Goal: Task Accomplishment & Management: Manage account settings

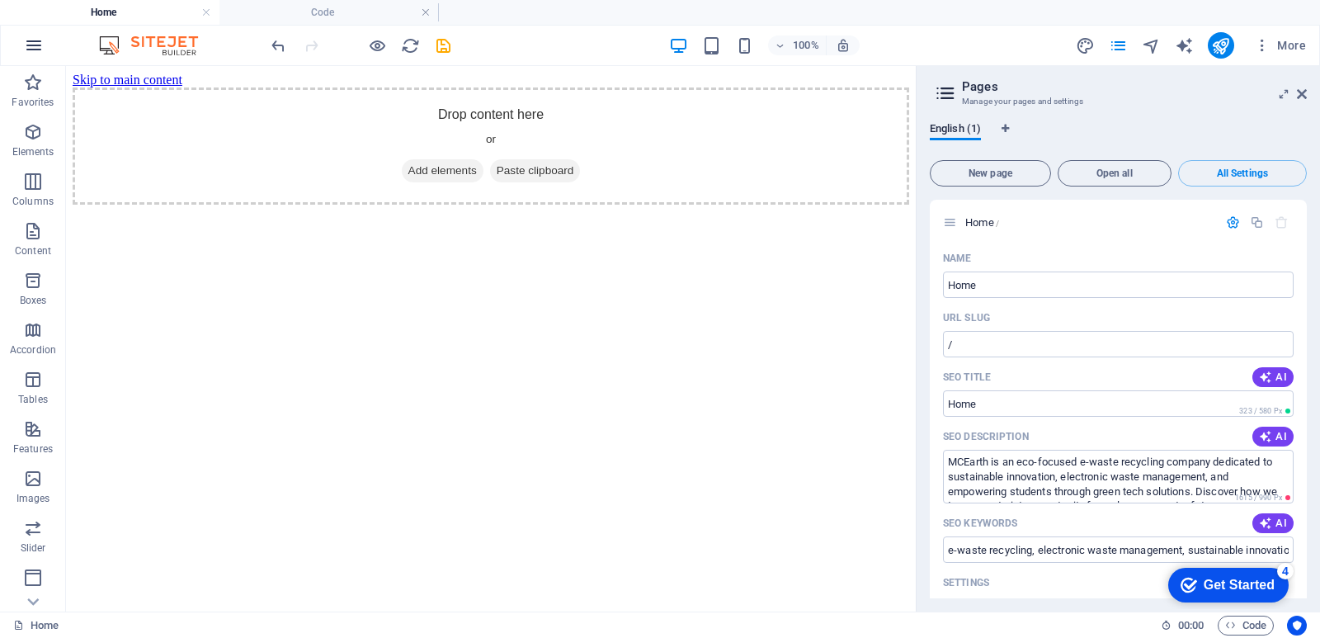
click at [35, 42] on icon "button" at bounding box center [34, 45] width 20 height 20
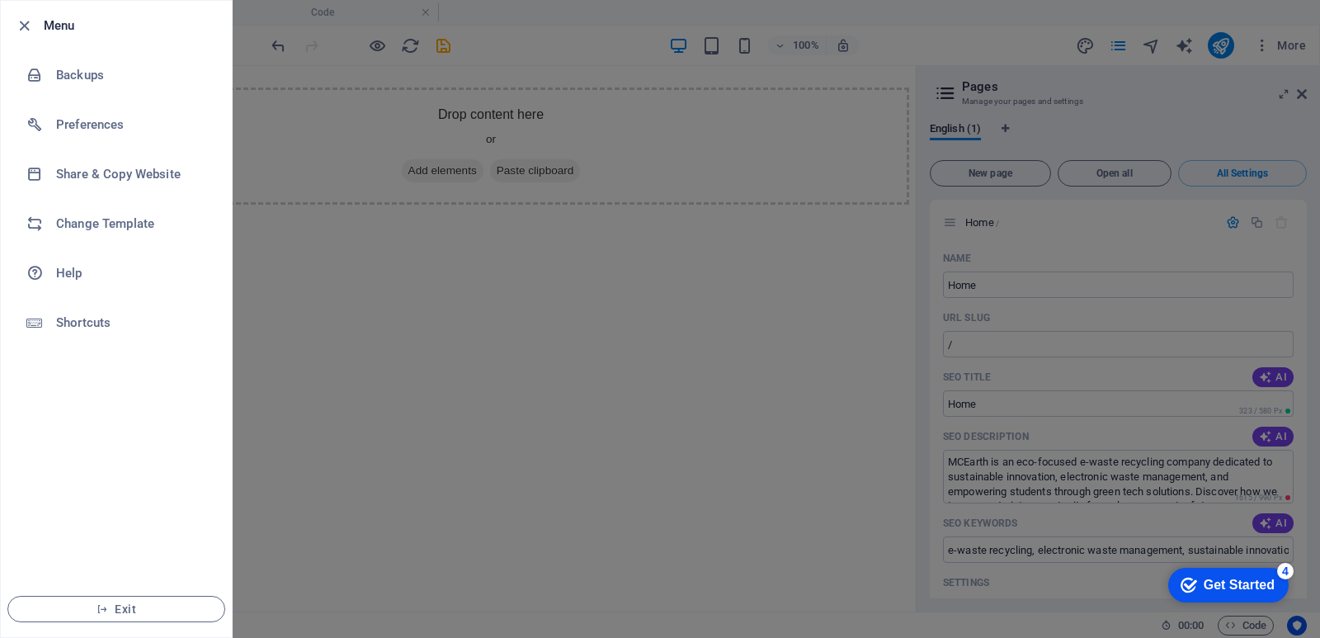
click at [50, 6] on li "Menu" at bounding box center [116, 26] width 231 height 50
click at [21, 29] on icon "button" at bounding box center [24, 26] width 19 height 19
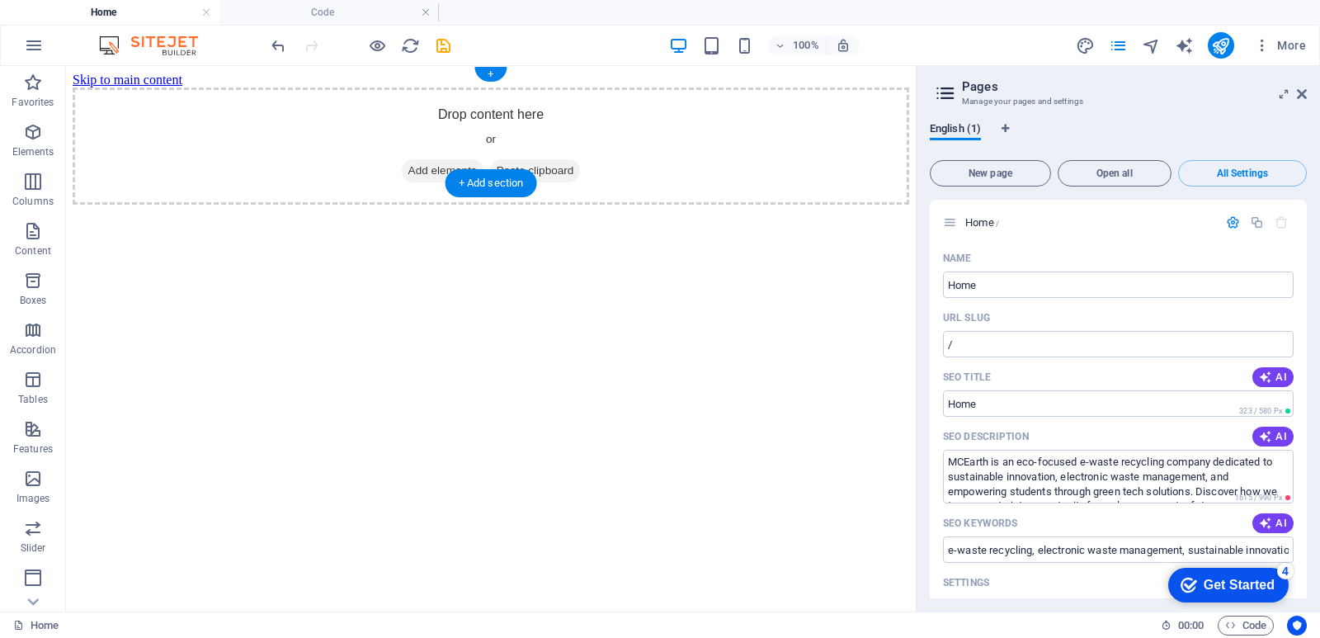
click at [309, 145] on div "Drop content here or Add elements Paste clipboard" at bounding box center [491, 145] width 837 height 117
click at [422, 211] on html "Skip to main content Drop content here or Add elements Paste clipboard" at bounding box center [491, 138] width 850 height 145
drag, startPoint x: 488, startPoint y: 194, endPoint x: 193, endPoint y: 182, distance: 294.8
click at [488, 194] on div "+ Add section" at bounding box center [492, 183] width 92 height 28
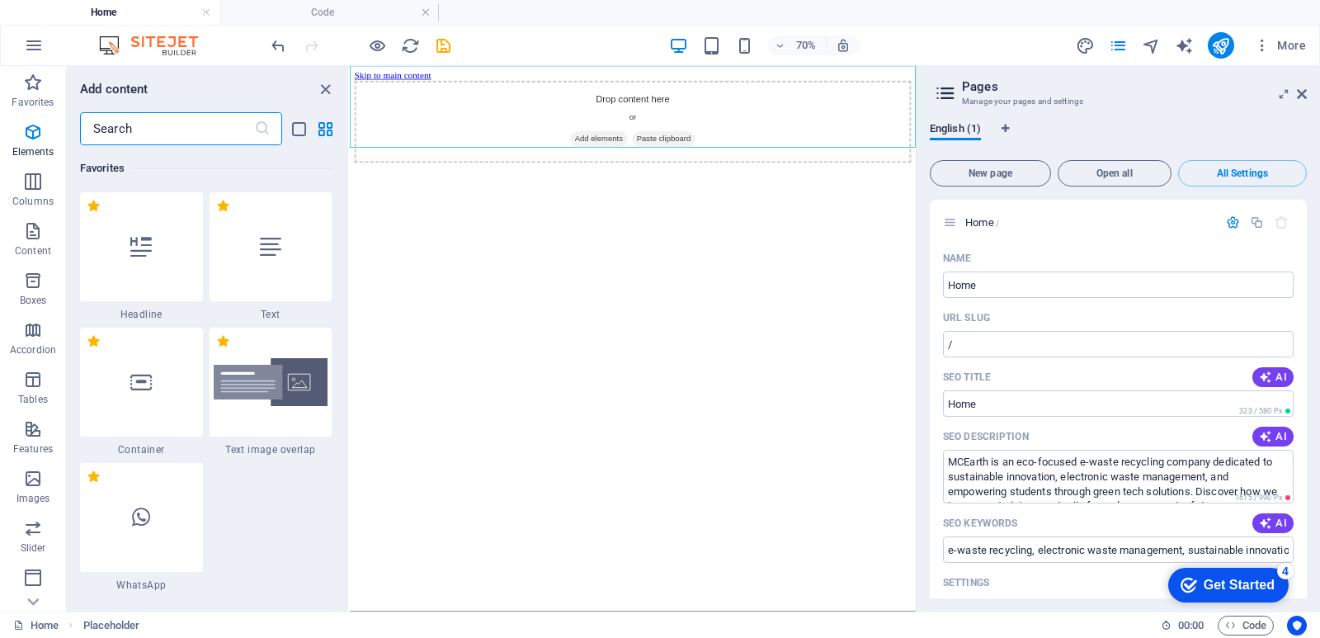
scroll to position [3158, 0]
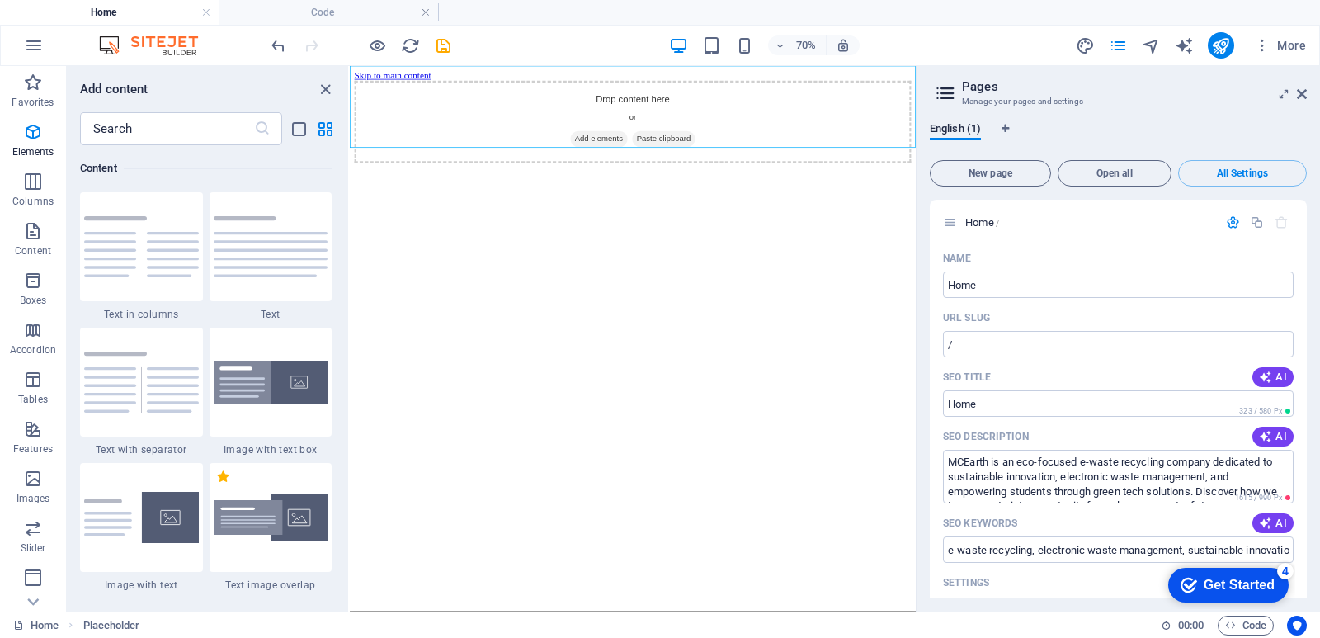
click at [533, 211] on html "Skip to main content Drop content here or Add elements Paste clipboard" at bounding box center [754, 138] width 809 height 145
click at [618, 119] on div "Drop content here or Add elements Paste clipboard" at bounding box center [753, 145] width 795 height 117
click at [333, 94] on icon "close panel" at bounding box center [325, 89] width 19 height 19
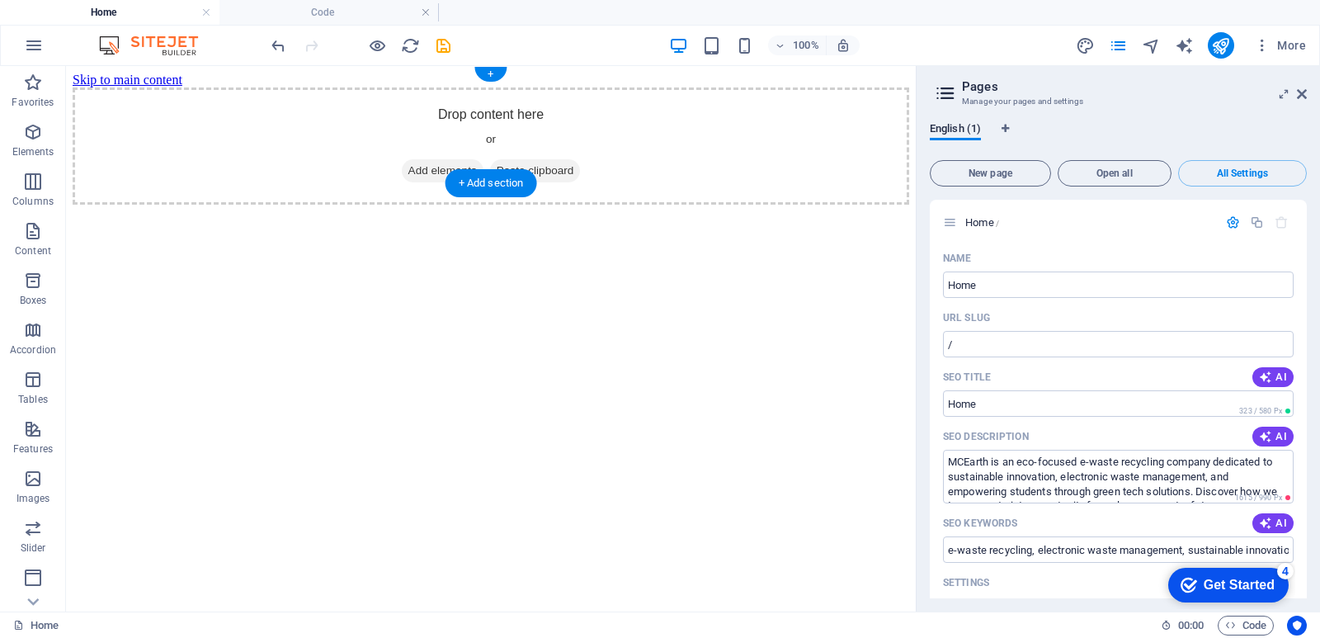
click at [394, 167] on div "Drop content here or Add elements Paste clipboard" at bounding box center [491, 145] width 837 height 117
click at [480, 70] on div "+" at bounding box center [490, 74] width 32 height 15
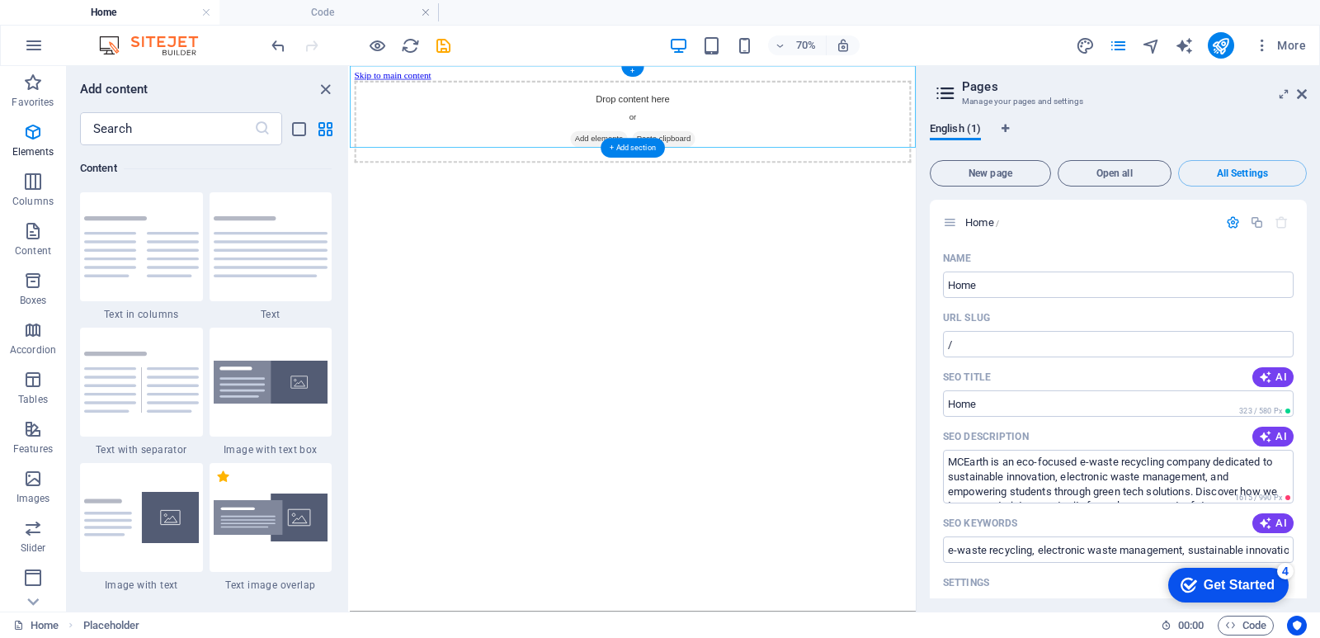
click at [536, 87] on div "Drop content here or Add elements Paste clipboard" at bounding box center [753, 145] width 795 height 117
click at [326, 92] on icon "close panel" at bounding box center [325, 89] width 19 height 19
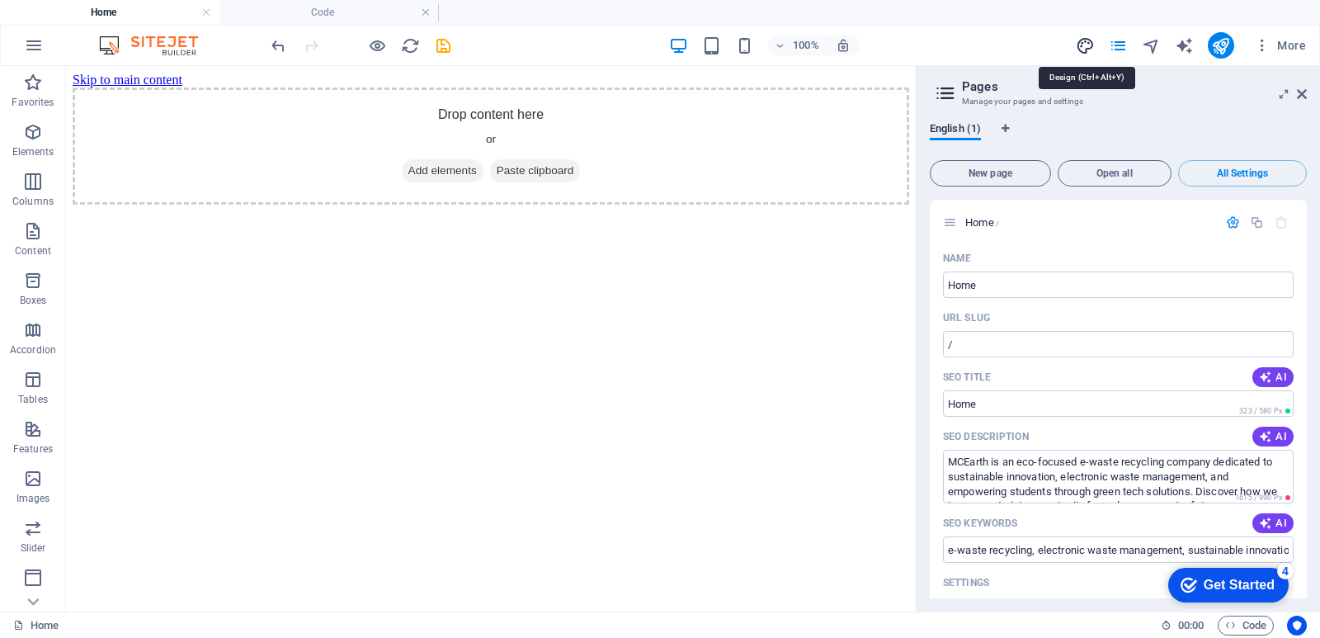
click at [1088, 41] on icon "design" at bounding box center [1085, 45] width 19 height 19
select select "px"
select select "400"
select select "px"
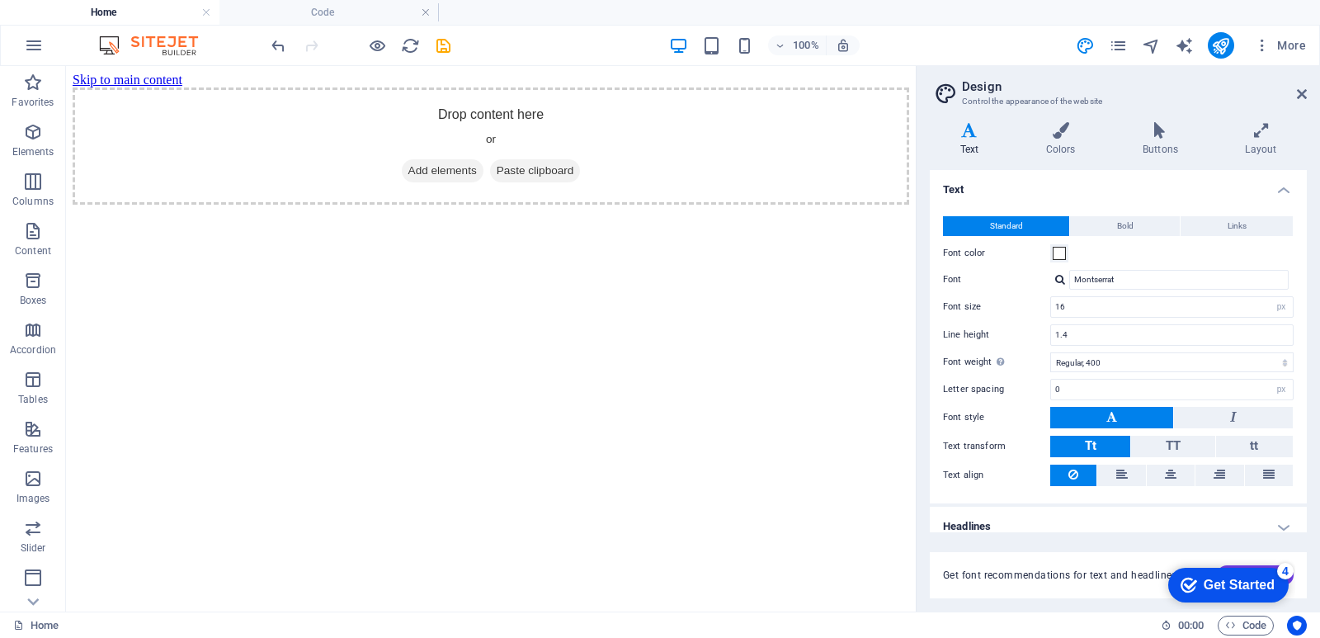
click at [1064, 118] on div "Variants Text Colors Buttons Layout Text Standard Bold Links Font color Font Mo…" at bounding box center [1118, 360] width 403 height 502
click at [1066, 134] on icon at bounding box center [1061, 130] width 90 height 17
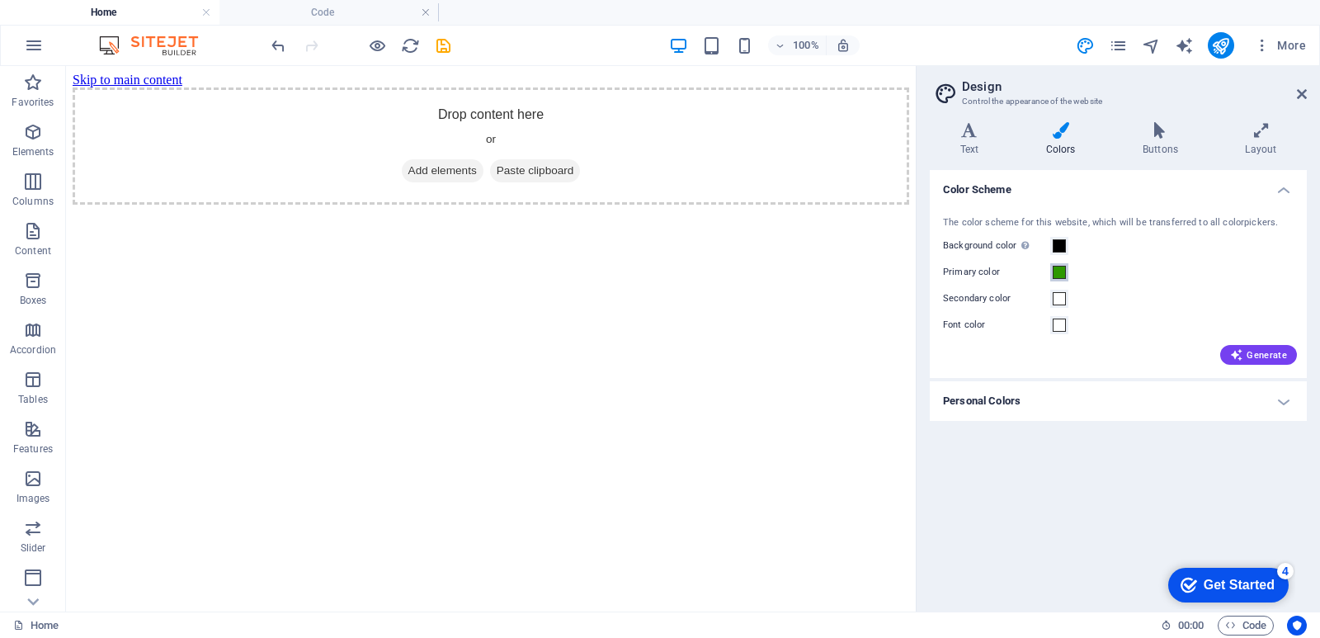
click at [1063, 270] on span at bounding box center [1059, 272] width 13 height 13
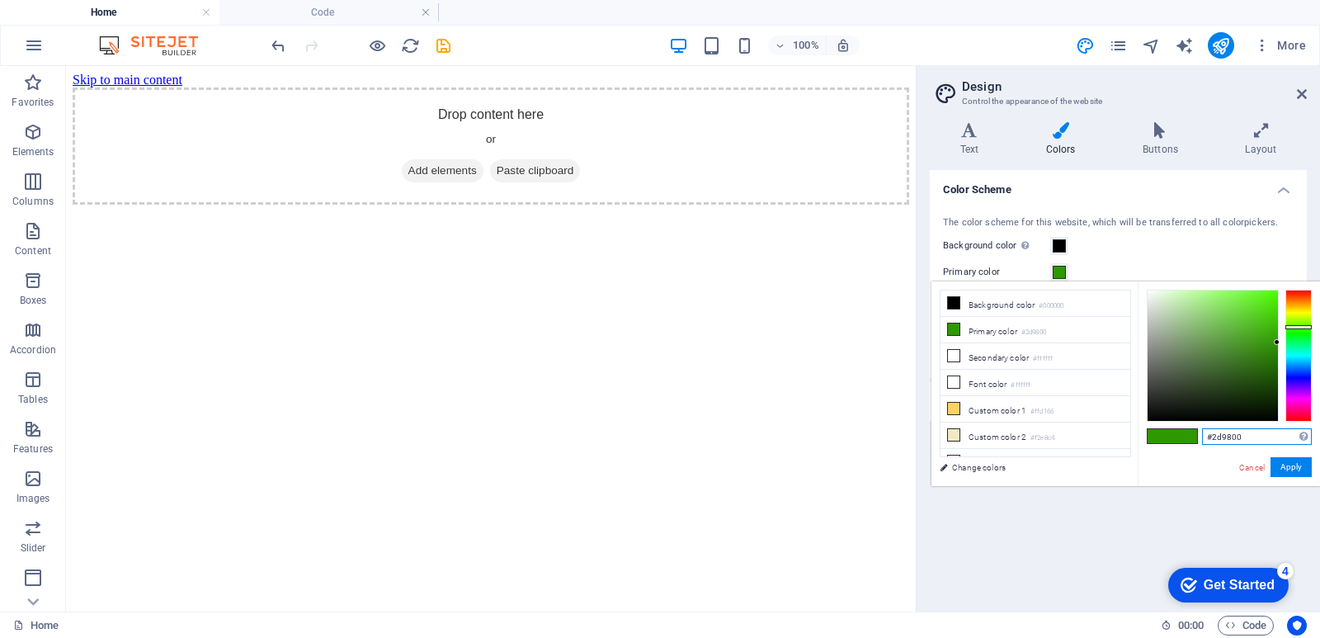
click at [1243, 431] on input "#2d9800" at bounding box center [1257, 436] width 110 height 17
paste input "0FAF5A"
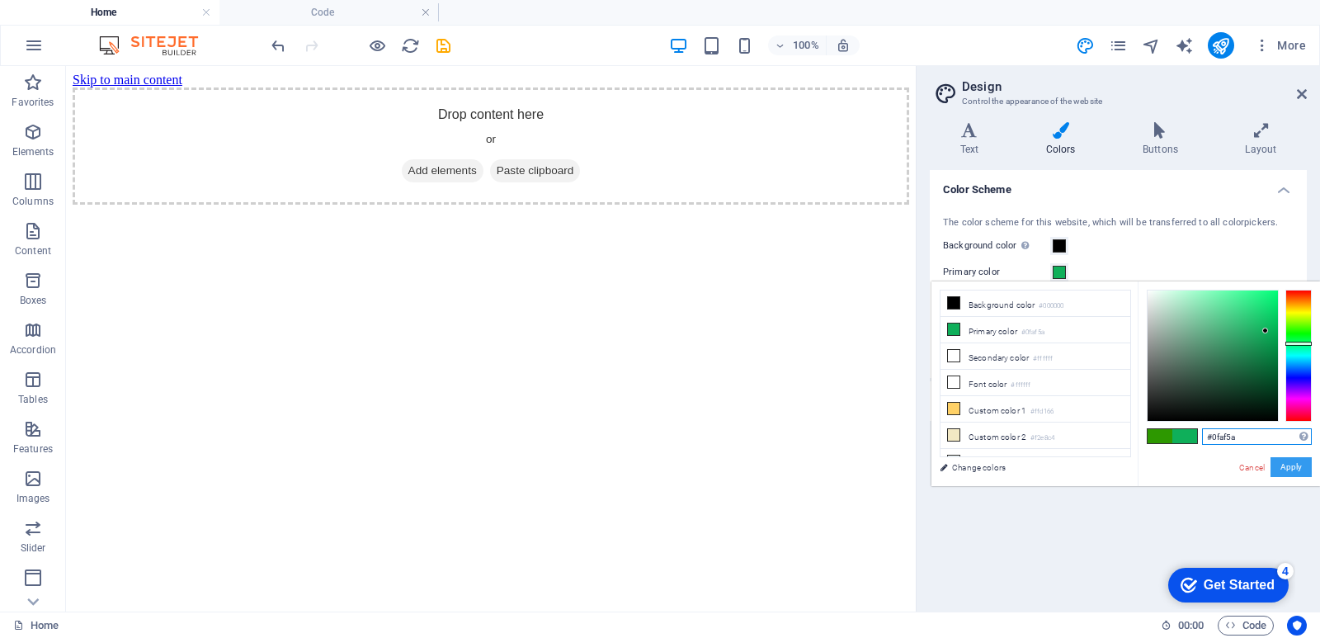
type input "#0faf5a"
click at [1290, 472] on button "Apply" at bounding box center [1291, 467] width 41 height 20
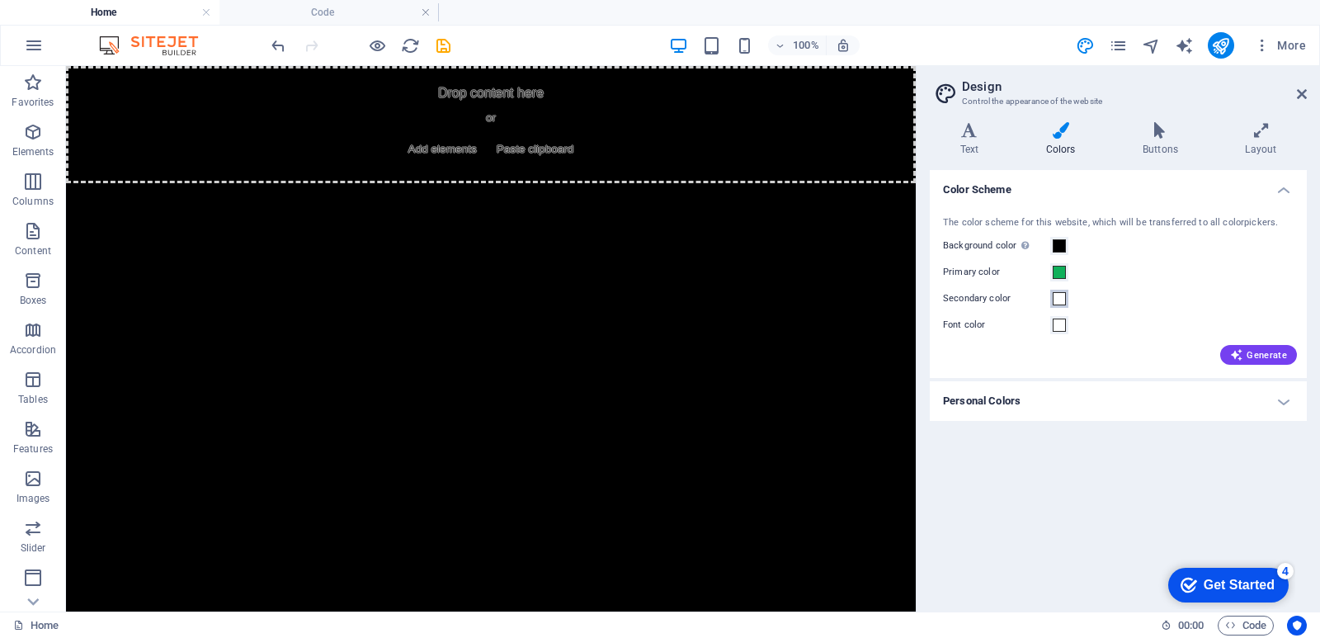
click at [1059, 301] on span at bounding box center [1059, 298] width 13 height 13
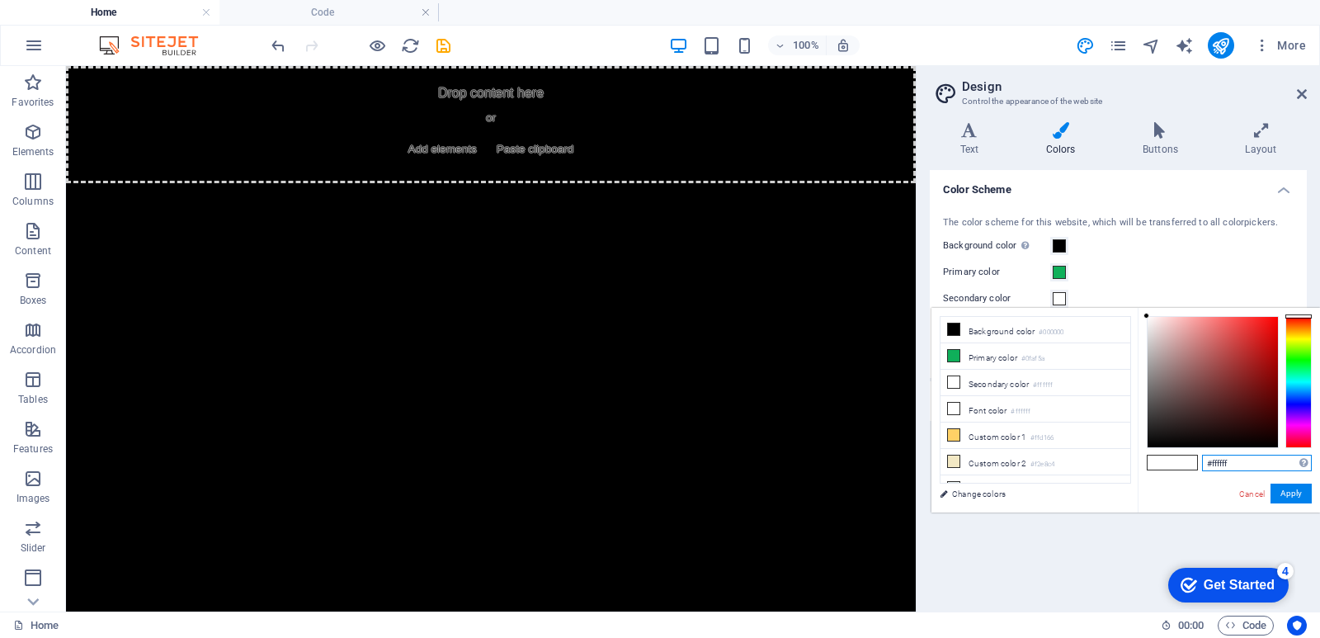
click at [1220, 455] on input "#ffffff" at bounding box center [1257, 463] width 110 height 17
click at [1221, 455] on input "#ffffff" at bounding box center [1257, 463] width 110 height 17
type input "f"
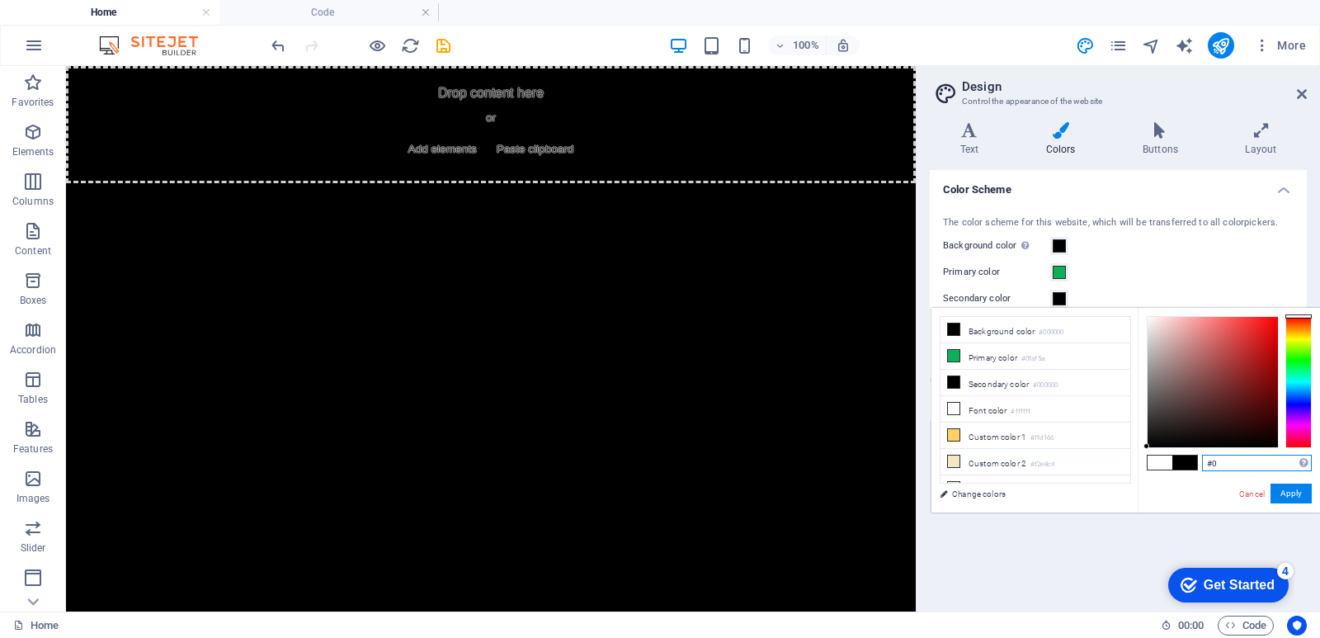
type input "#"
type input "#000000"
click at [1295, 495] on button "Apply" at bounding box center [1291, 494] width 41 height 20
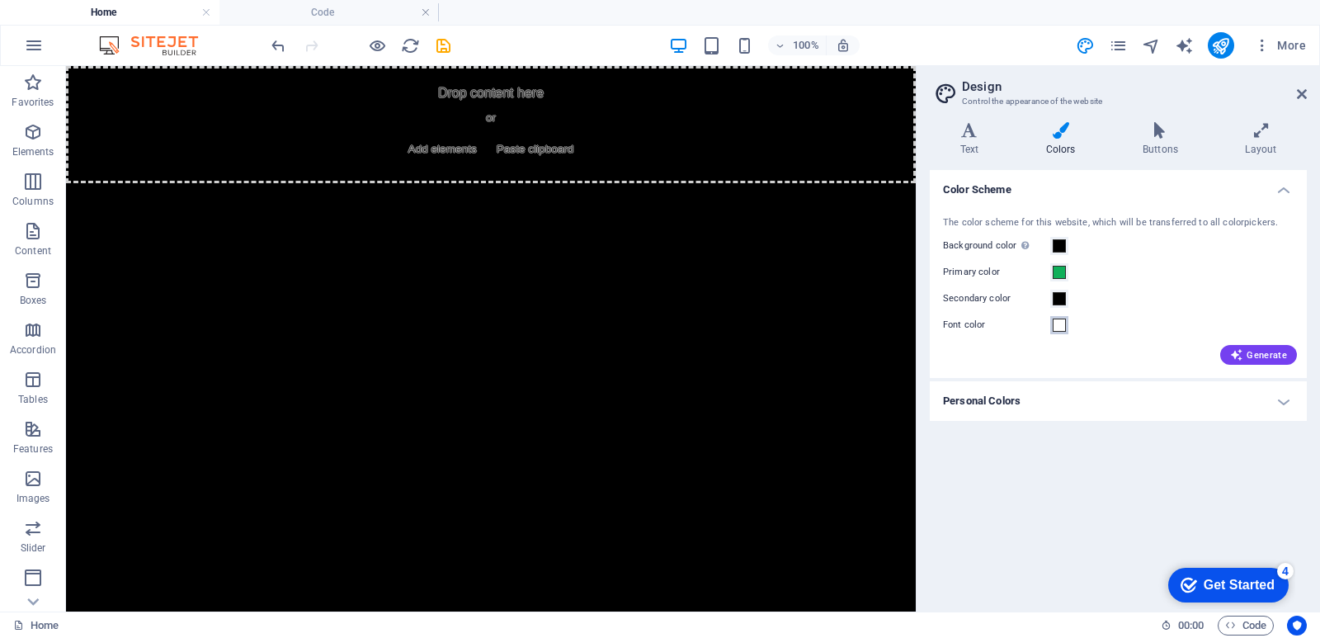
click at [1060, 330] on span at bounding box center [1059, 324] width 13 height 13
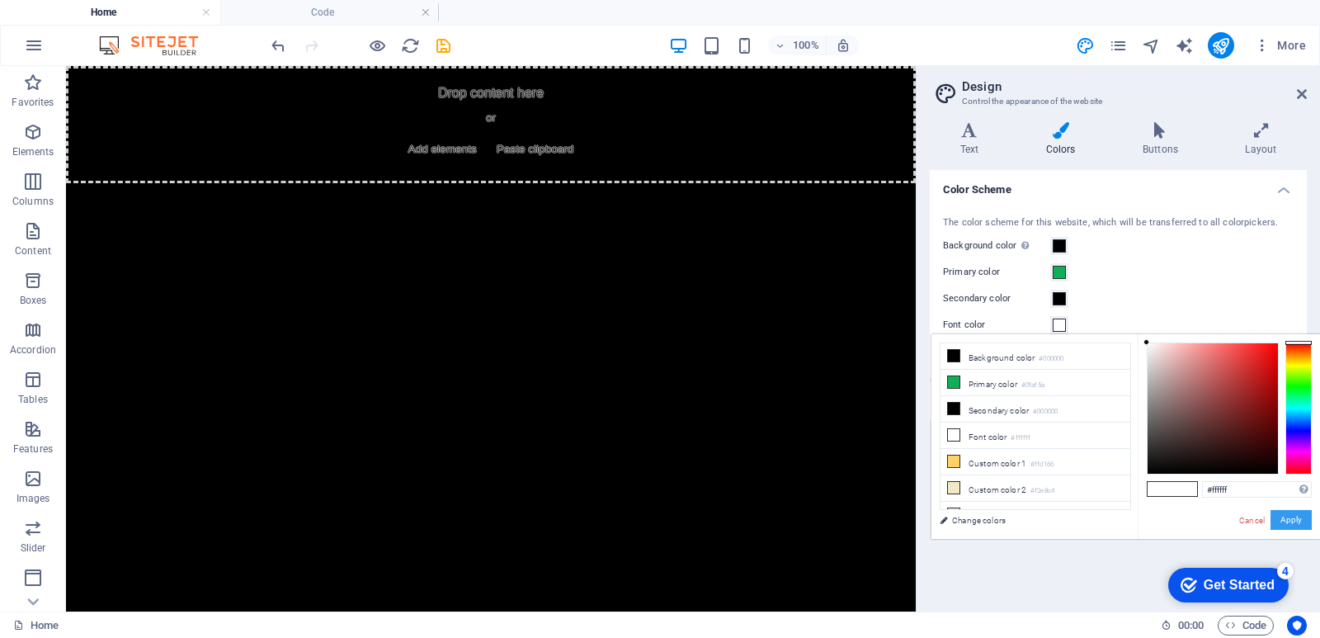
click at [1284, 524] on button "Apply" at bounding box center [1291, 520] width 41 height 20
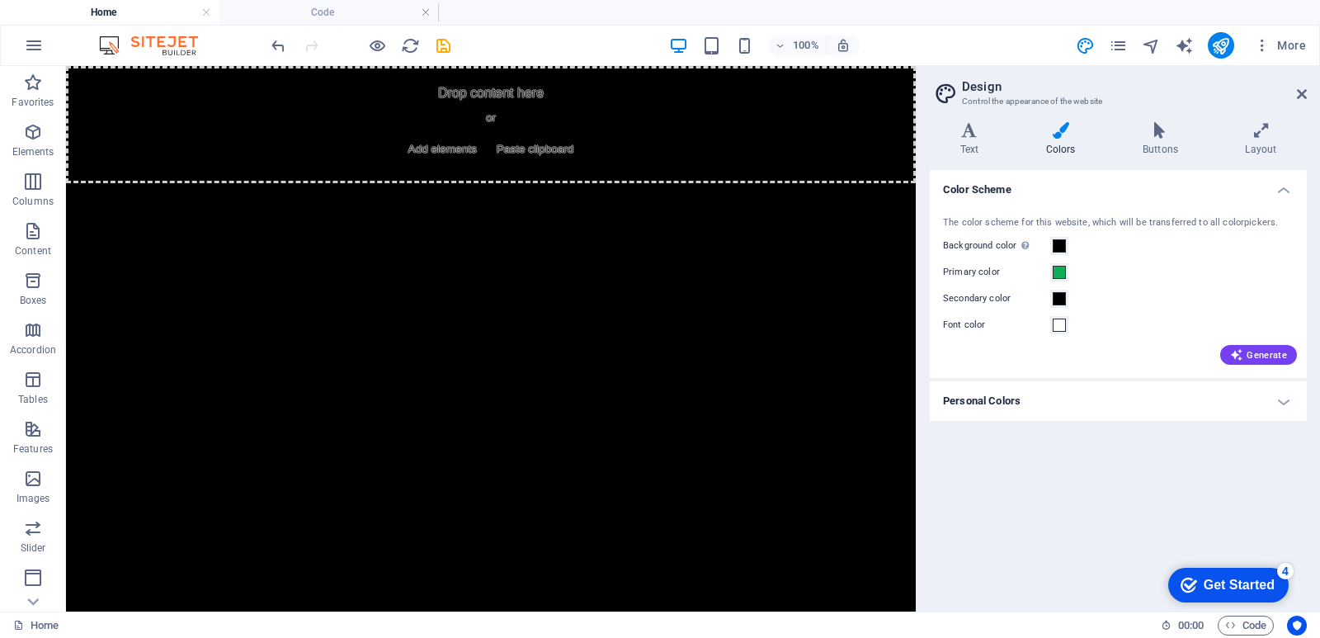
click at [1000, 395] on h4 "Personal Colors" at bounding box center [1118, 401] width 377 height 40
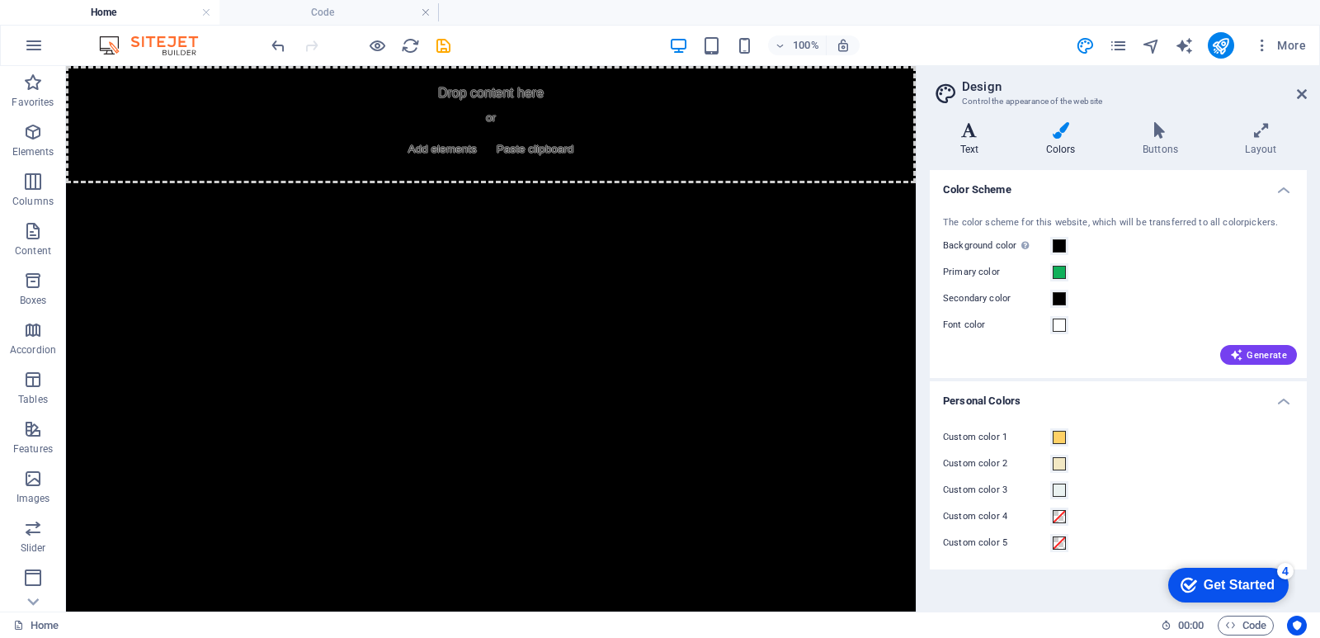
click at [992, 139] on h4 "Text" at bounding box center [973, 139] width 86 height 35
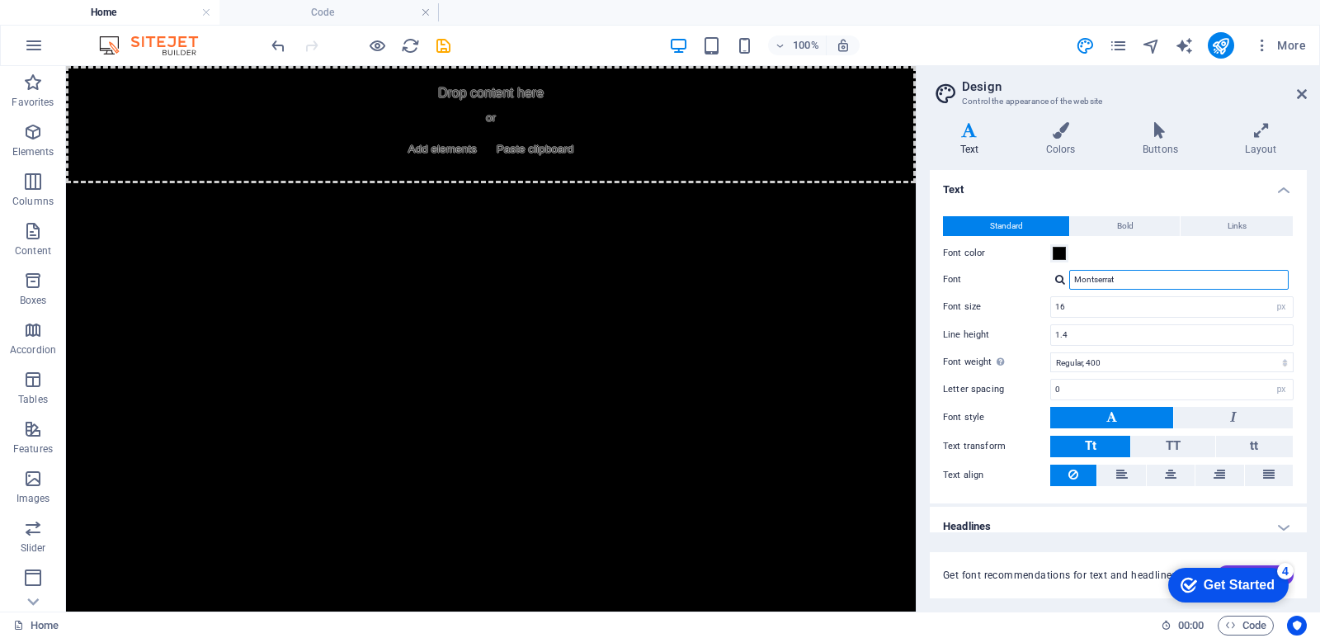
click at [1139, 276] on input "Montserrat" at bounding box center [1178, 280] width 219 height 20
type input "poppins"
click at [1135, 300] on div "Manage fonts →" at bounding box center [1182, 301] width 218 height 17
select select "popularity"
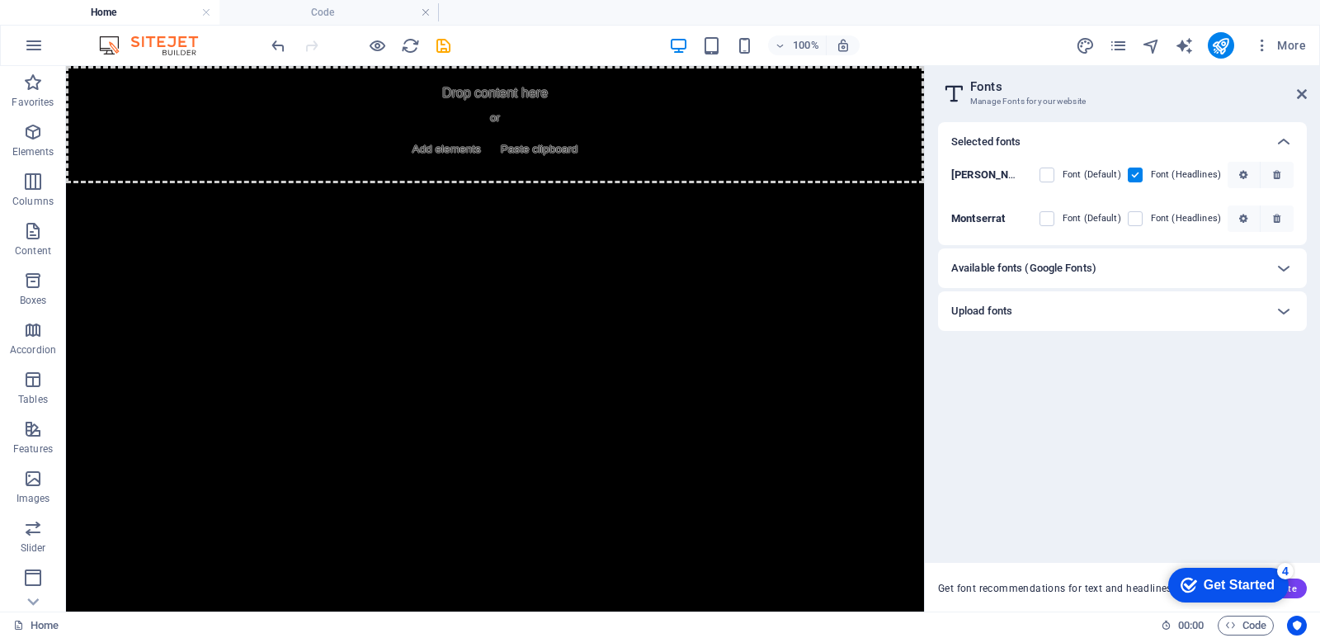
click at [1151, 259] on div "Available fonts (Google Fonts)" at bounding box center [1107, 268] width 313 height 20
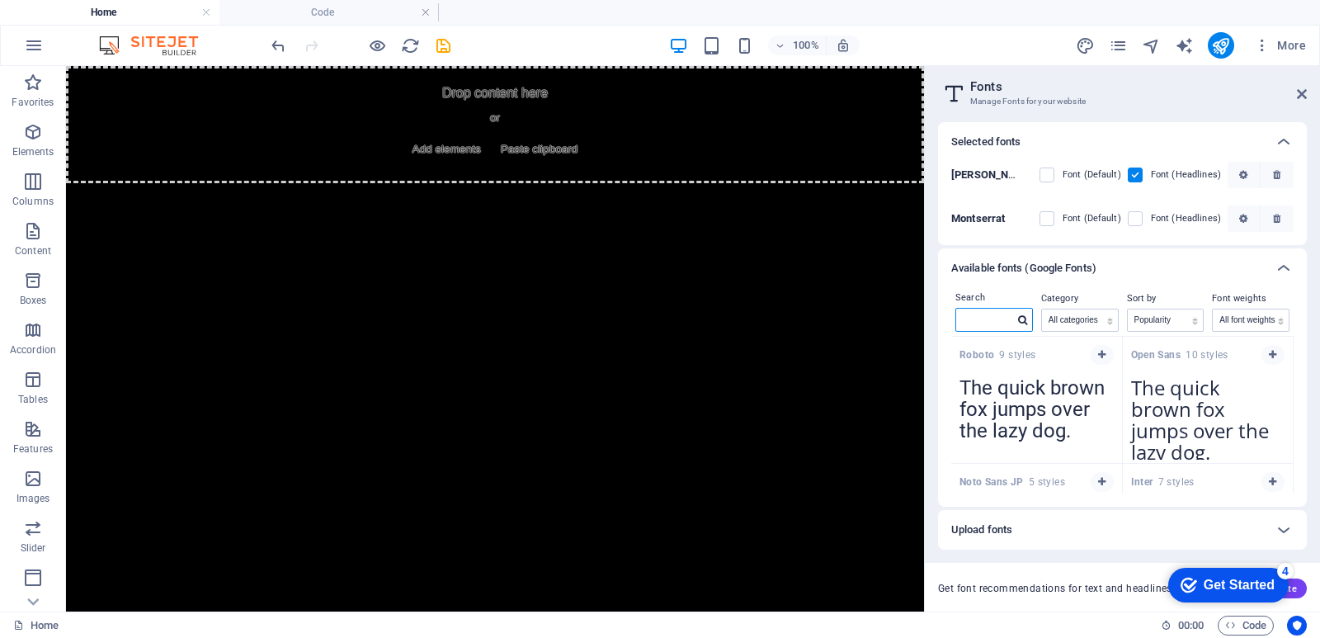
click at [1006, 320] on input "text" at bounding box center [985, 319] width 58 height 21
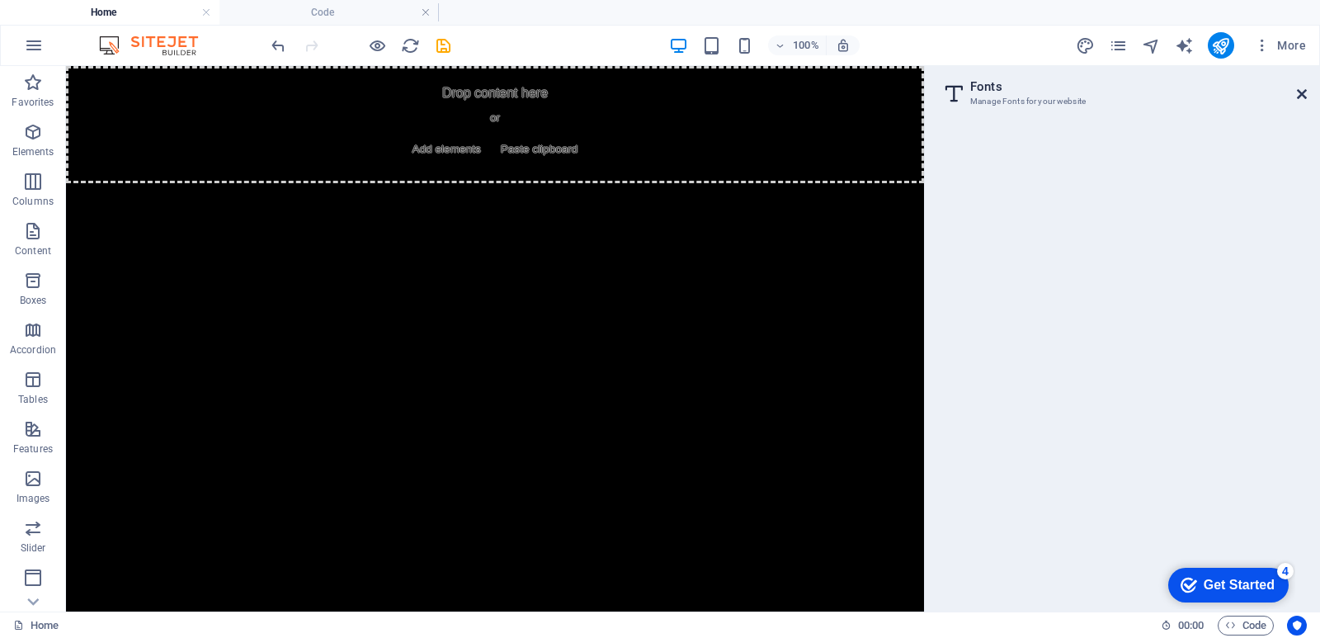
click at [1301, 91] on icon at bounding box center [1302, 93] width 10 height 13
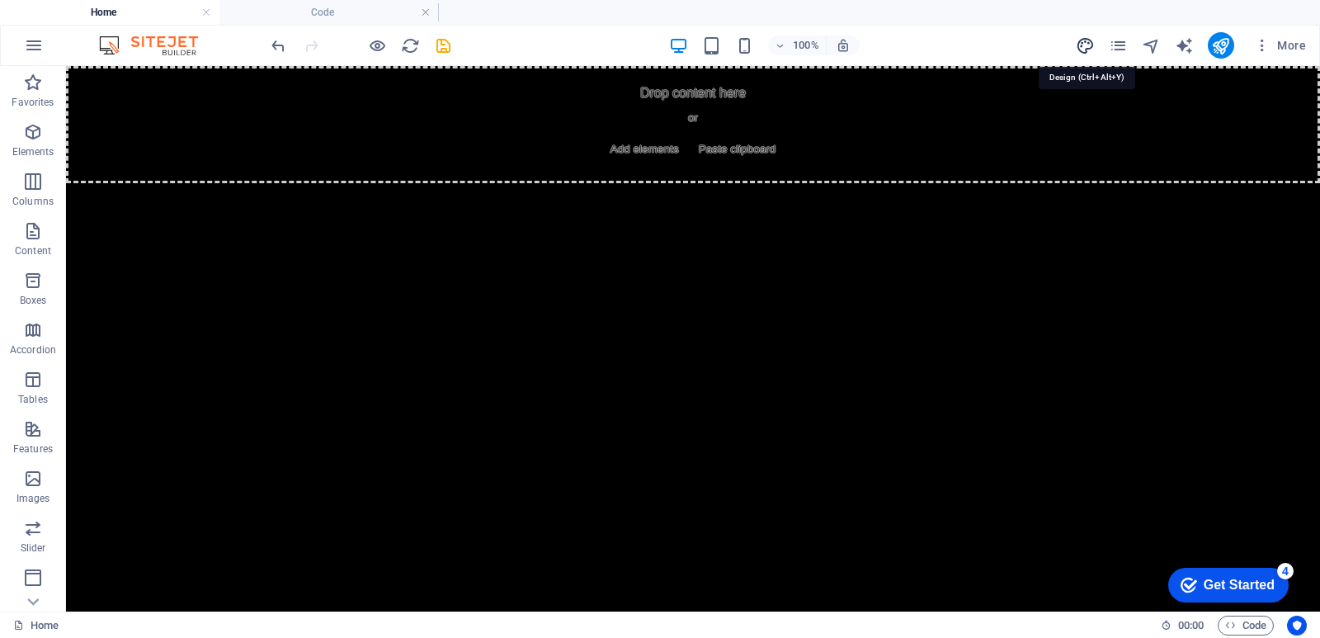
click at [1088, 49] on icon "design" at bounding box center [1085, 45] width 19 height 19
select select "px"
select select "400"
select select "px"
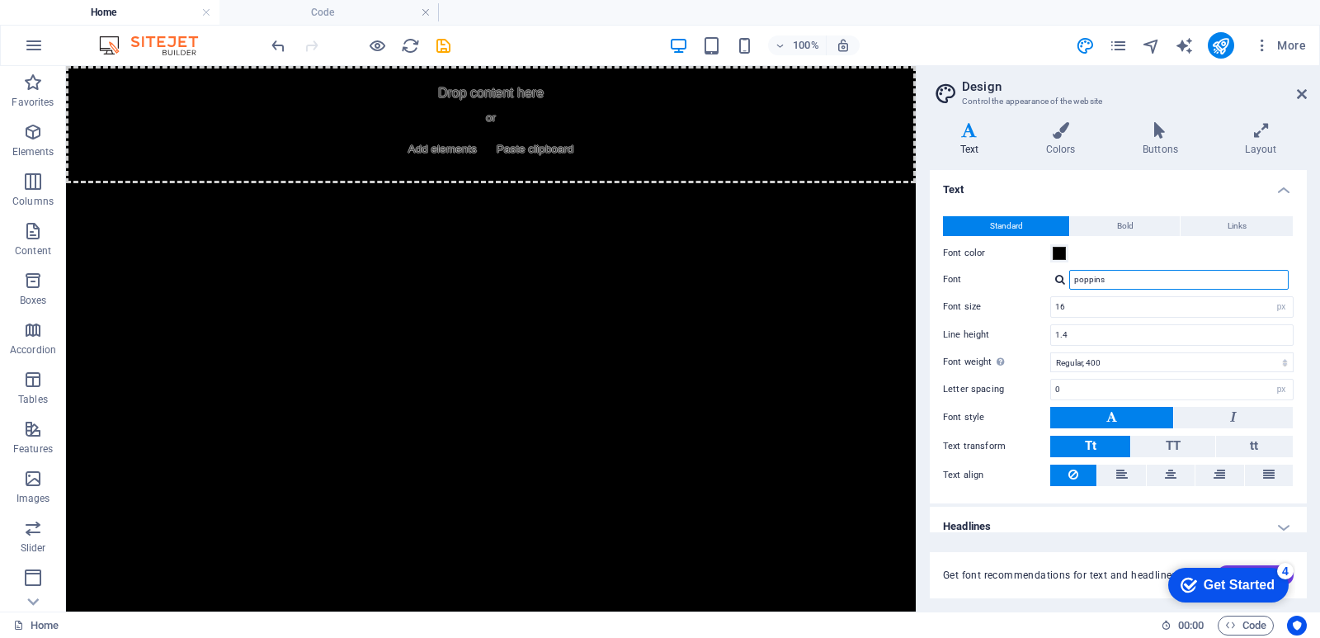
click at [1096, 283] on input "poppins" at bounding box center [1178, 280] width 219 height 20
click at [1100, 298] on div "Manage fonts →" at bounding box center [1182, 301] width 218 height 17
select select "popularity"
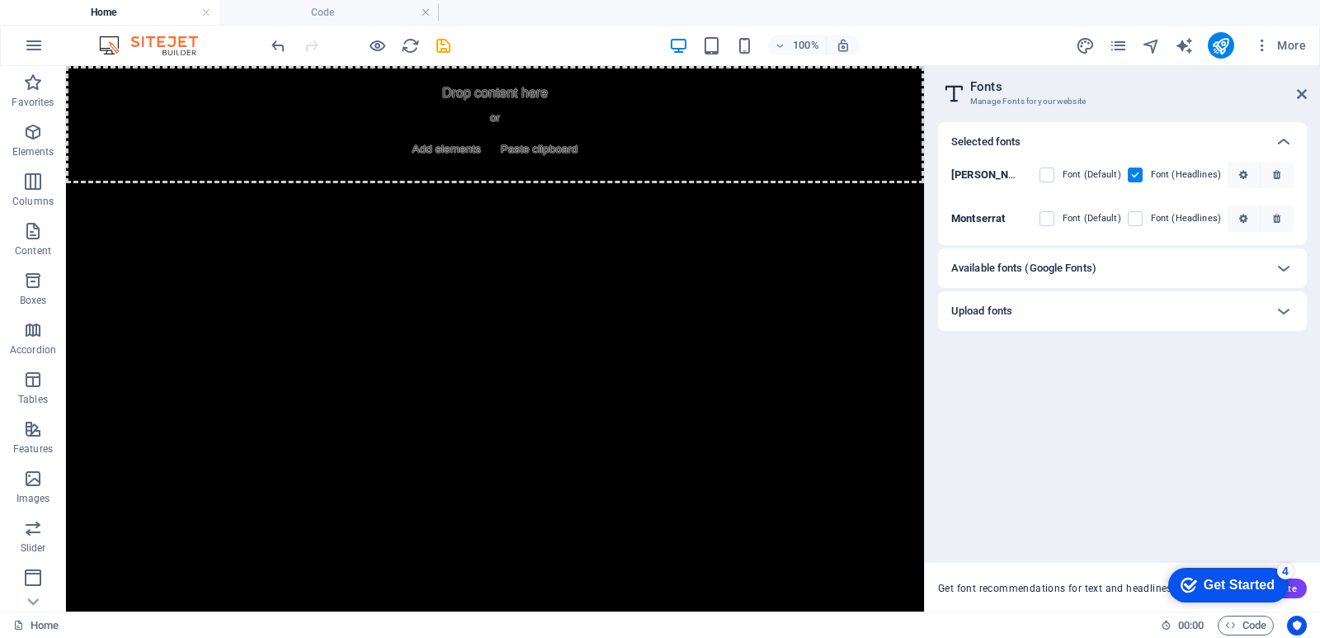
click at [1053, 305] on div "Upload fonts" at bounding box center [1107, 311] width 313 height 20
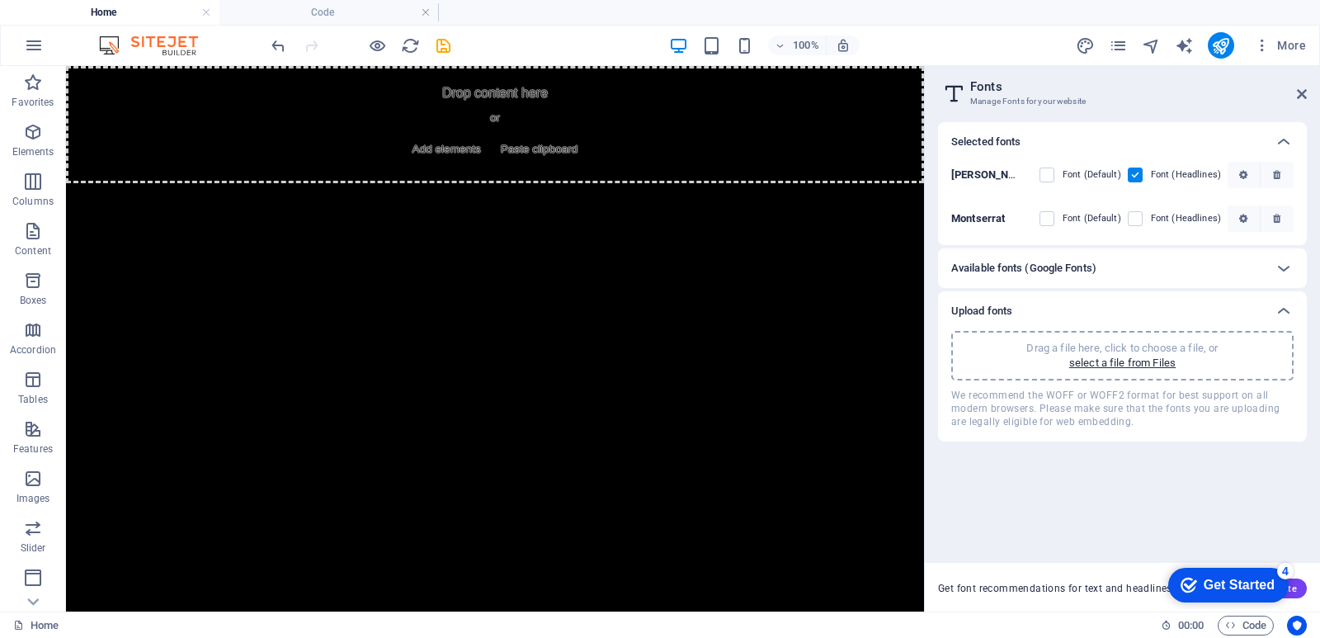
click at [1058, 272] on h6 "Available fonts (Google Fonts)" at bounding box center [1023, 268] width 145 height 20
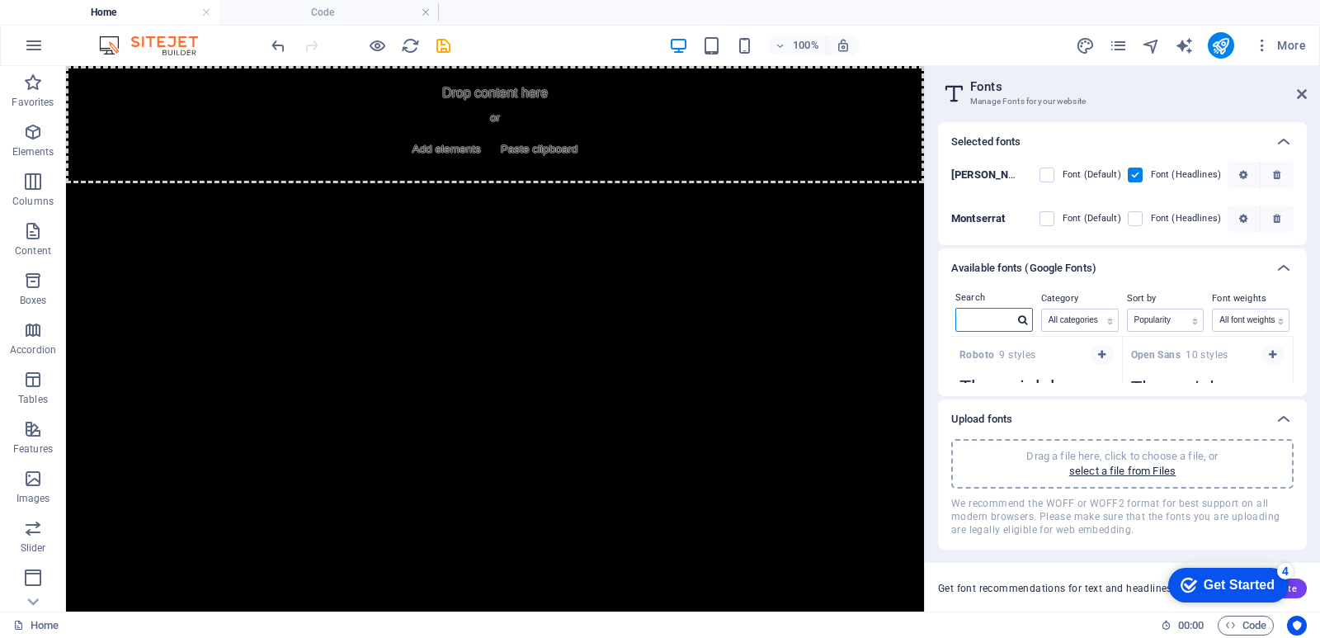
click at [999, 323] on input "text" at bounding box center [985, 319] width 58 height 21
type input "po"
click at [998, 352] on strong "Poppins" at bounding box center [982, 355] width 45 height 12
click at [1097, 351] on span "button" at bounding box center [1102, 355] width 10 height 10
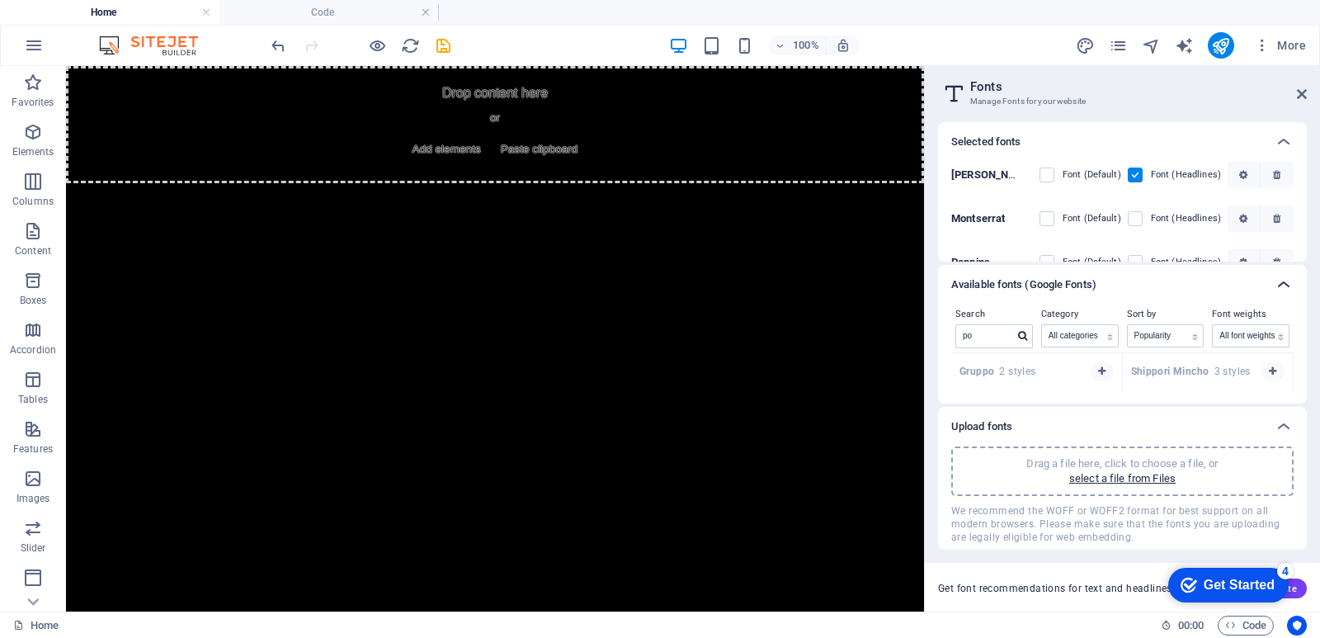
click at [1288, 281] on icon at bounding box center [1284, 285] width 20 height 20
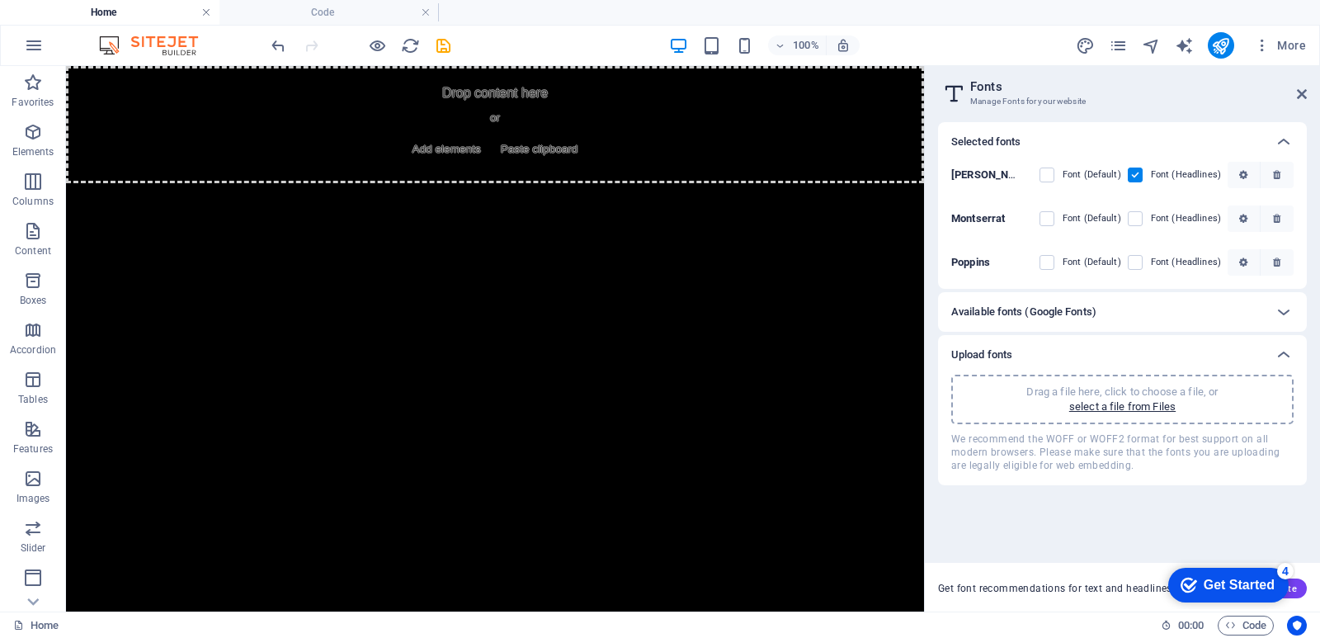
click at [206, 16] on link at bounding box center [206, 13] width 10 height 16
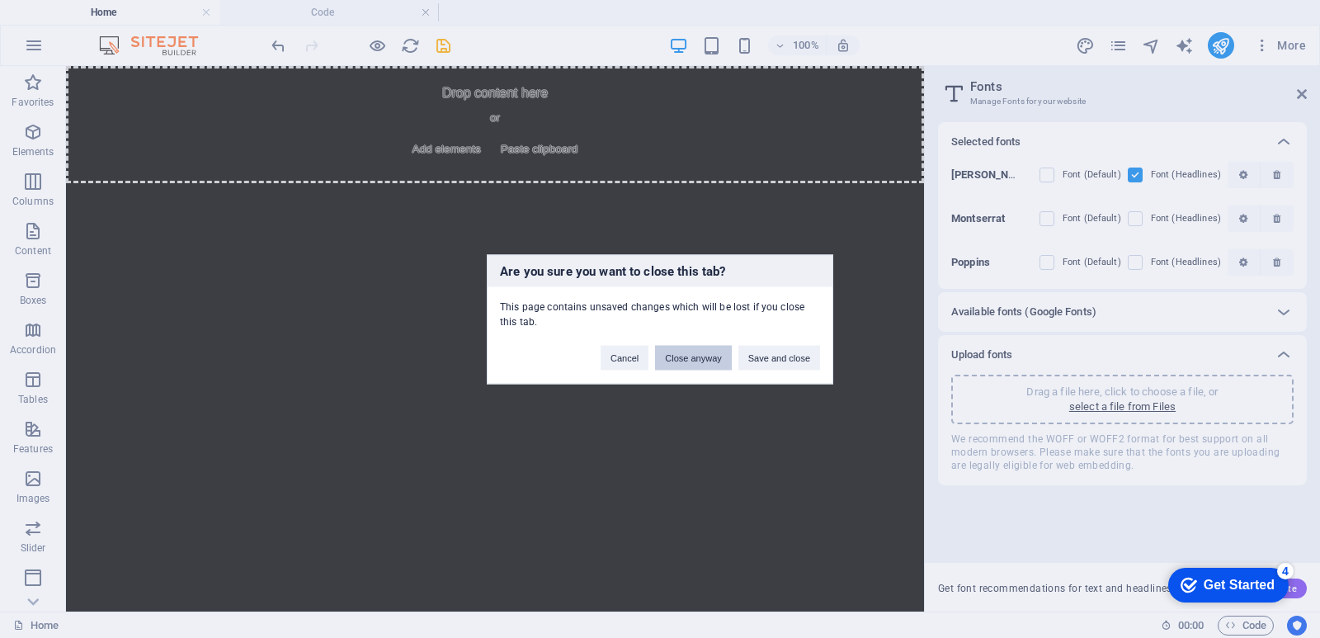
click at [675, 352] on button "Close anyway" at bounding box center [693, 357] width 76 height 25
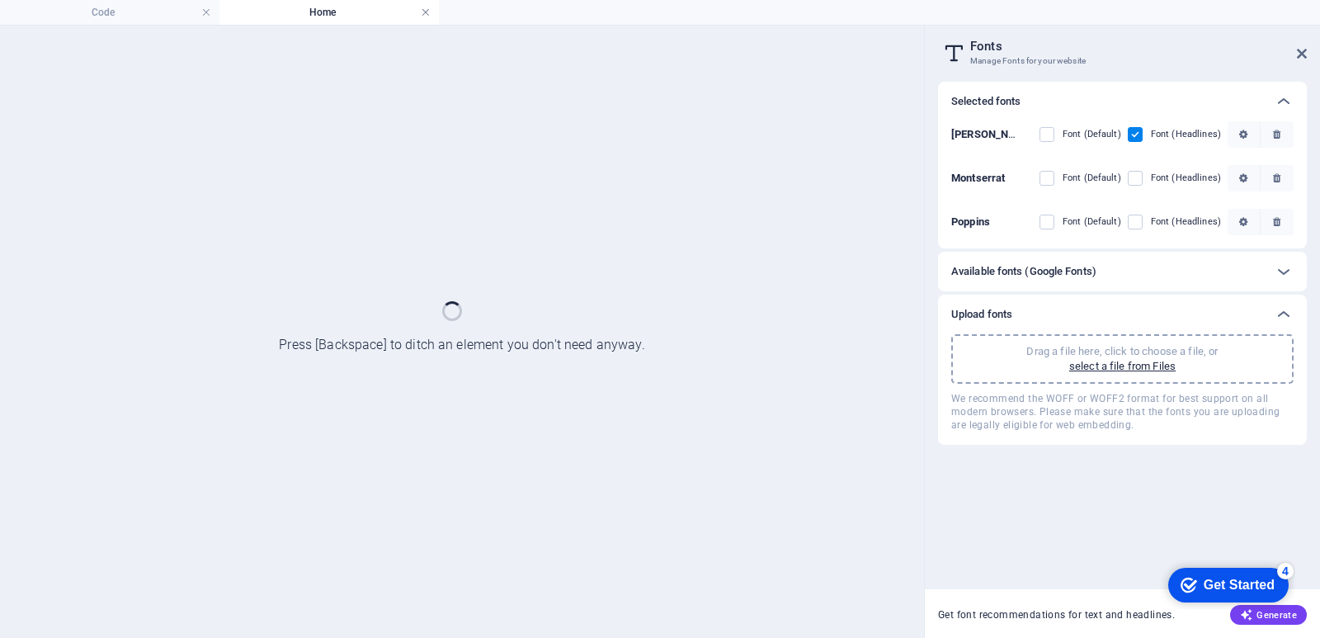
click at [423, 18] on link at bounding box center [426, 13] width 10 height 16
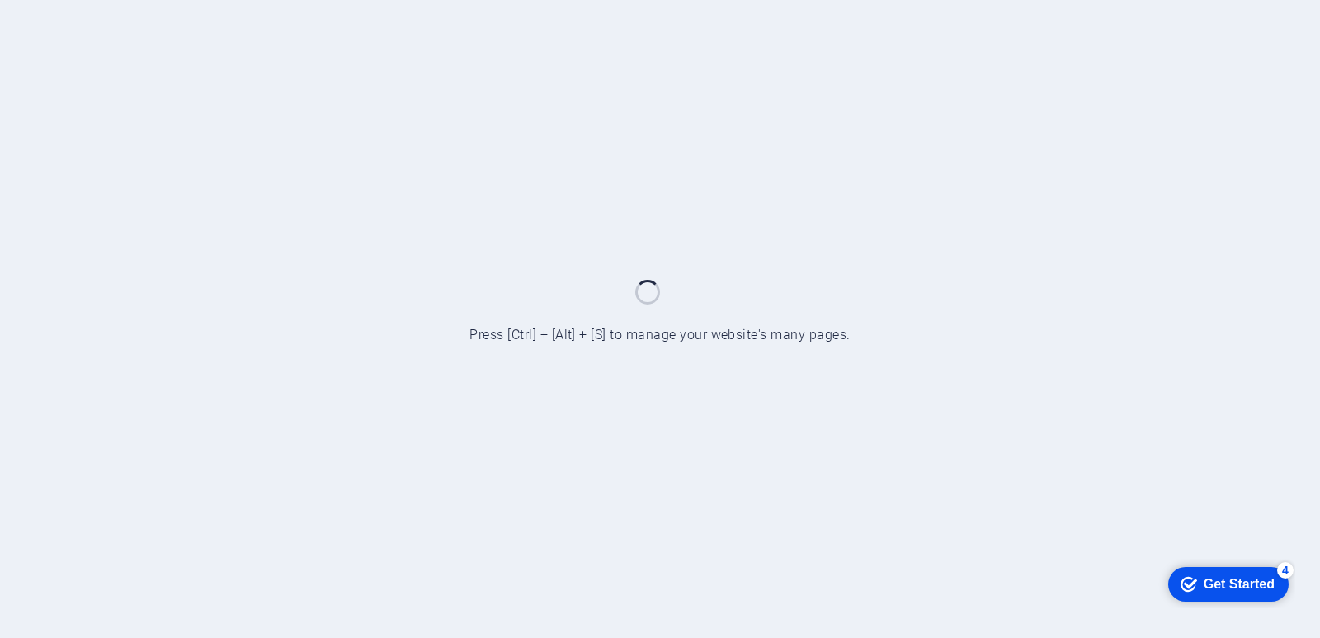
click at [796, 141] on div at bounding box center [660, 319] width 1320 height 638
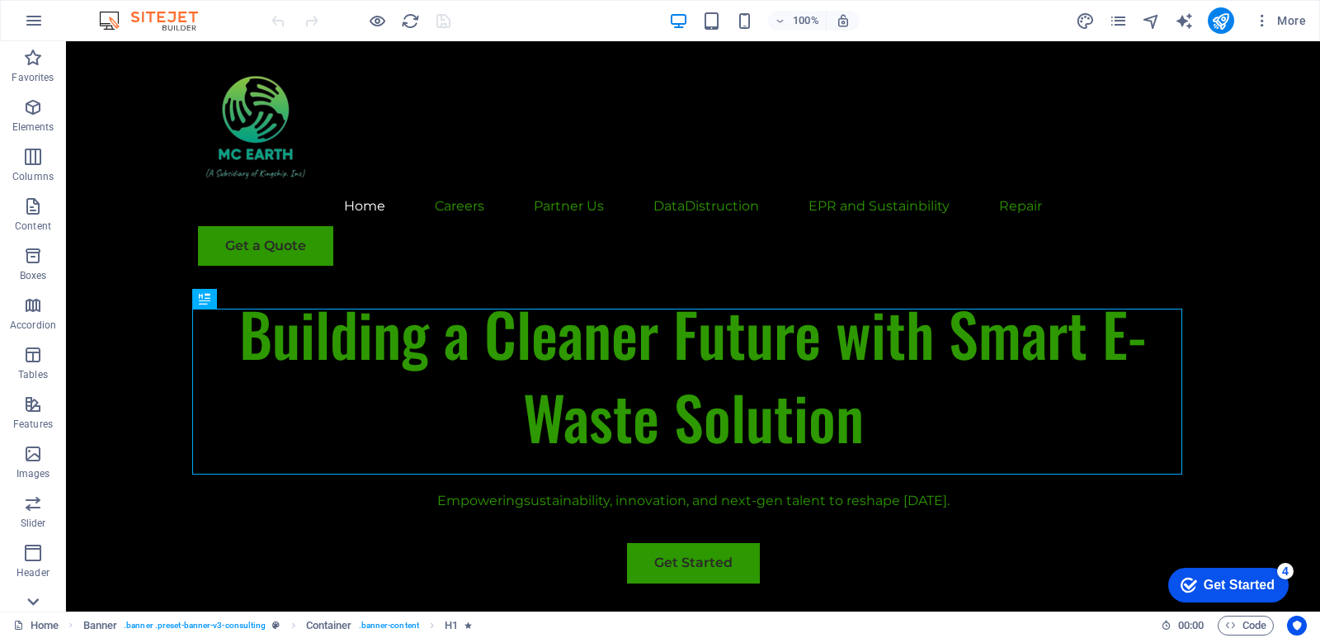
click at [40, 599] on icon at bounding box center [32, 601] width 23 height 23
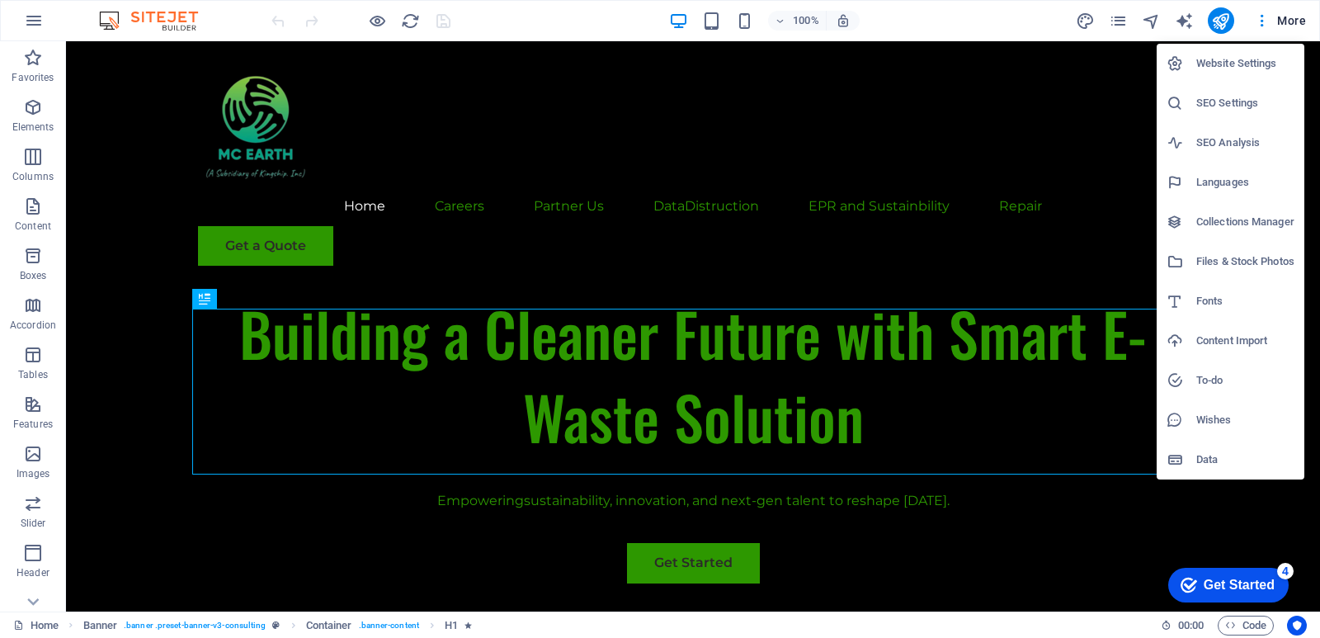
click at [1253, 73] on h6 "Website Settings" at bounding box center [1245, 64] width 98 height 20
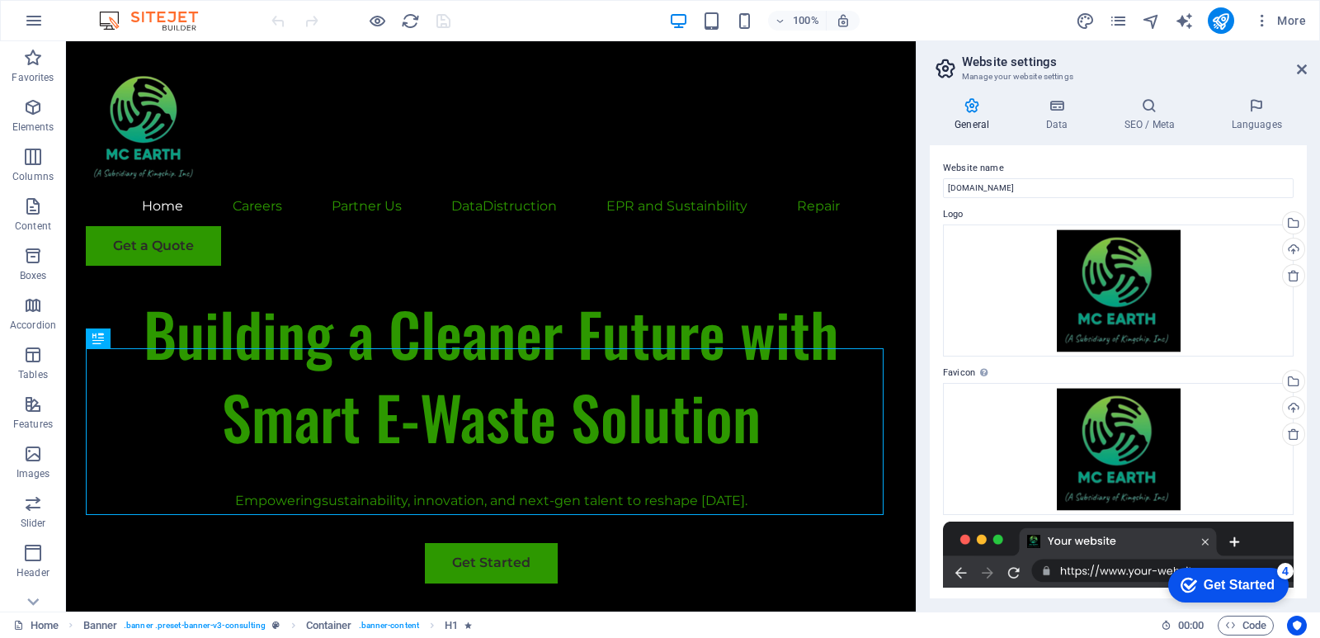
click at [1154, 119] on h4 "SEO / Meta" at bounding box center [1152, 114] width 107 height 35
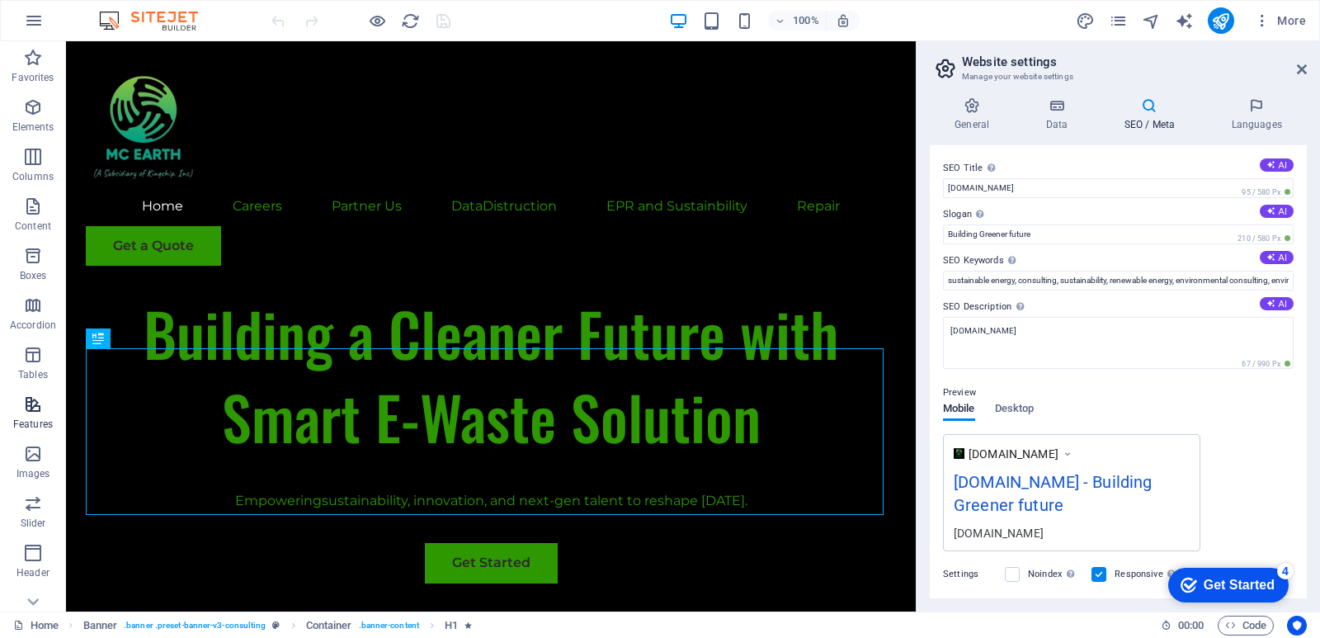
click at [44, 413] on span "Features" at bounding box center [33, 414] width 66 height 40
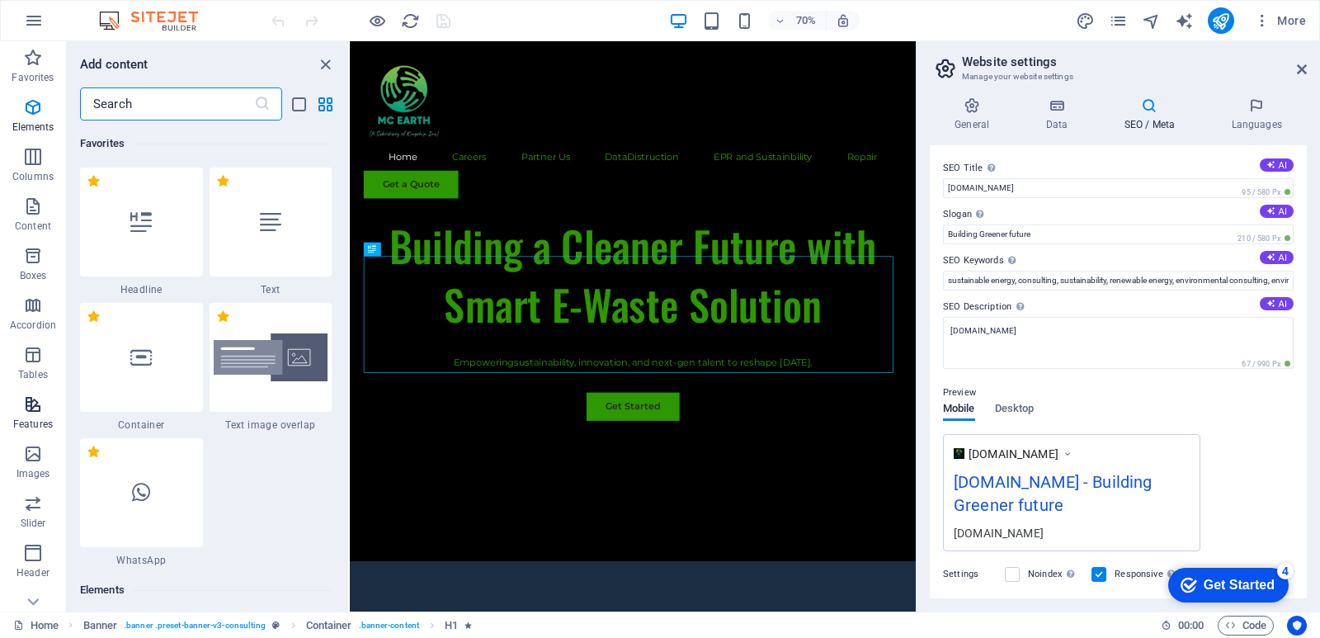
scroll to position [6702, 0]
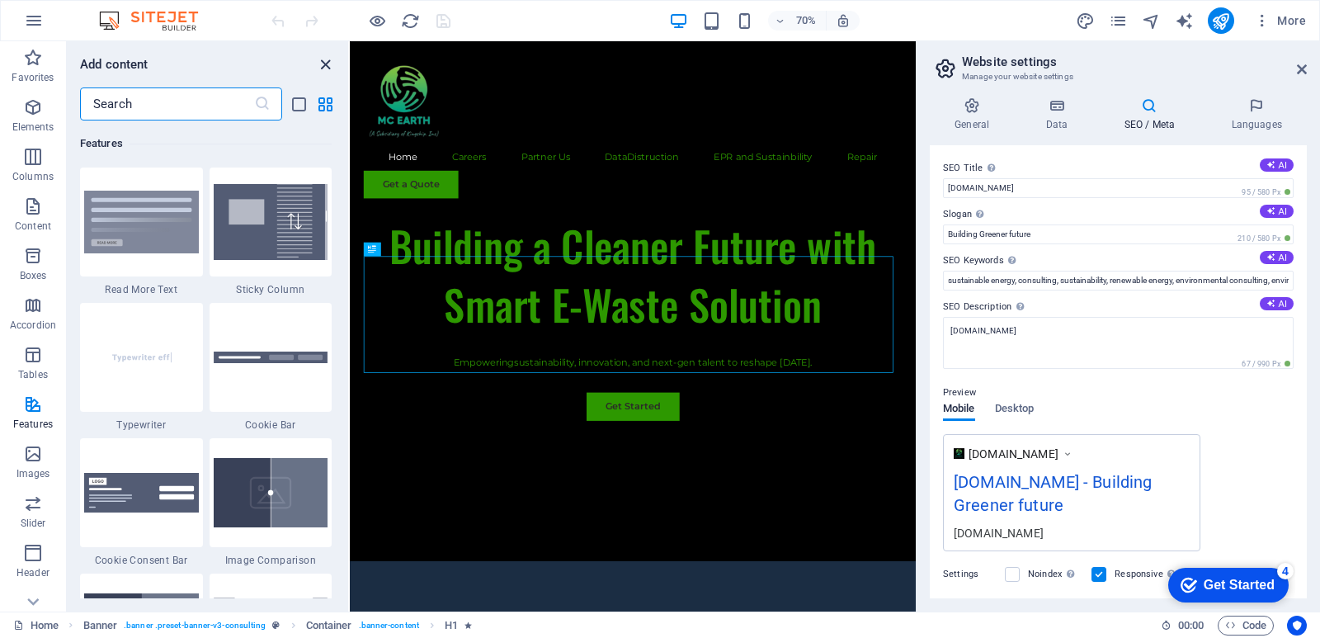
click at [329, 66] on icon "close panel" at bounding box center [325, 64] width 19 height 19
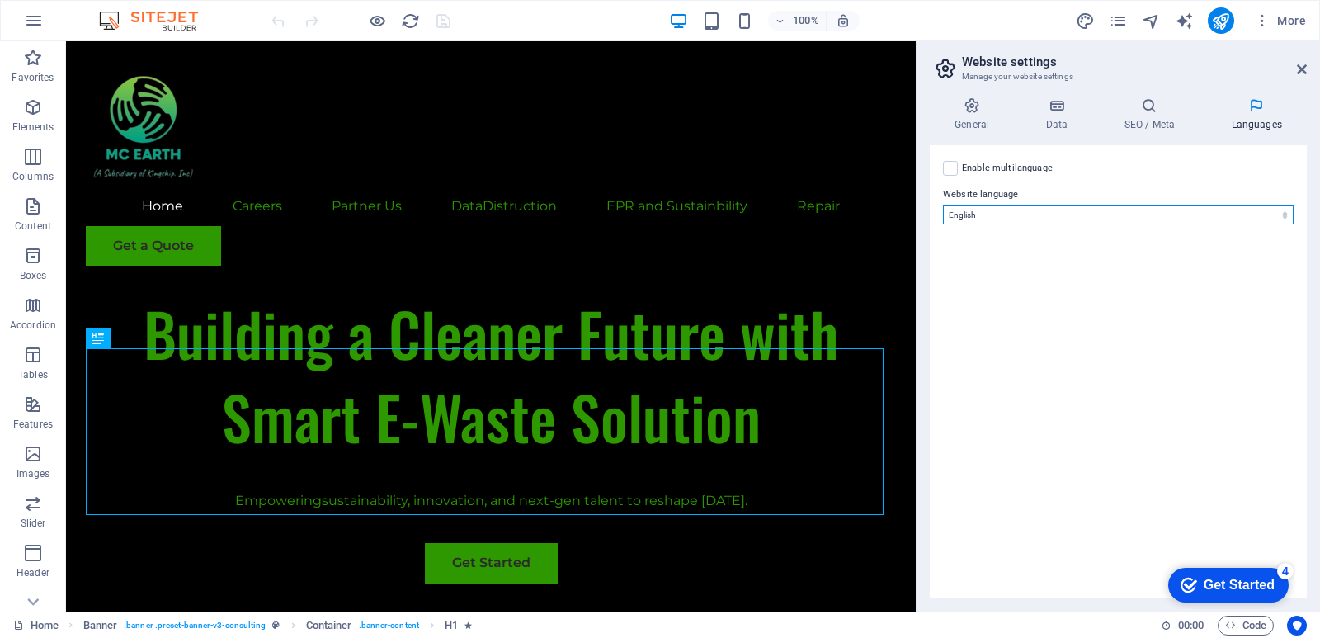
click at [1213, 220] on select "Abkhazian Afar Afrikaans Akan Albanian Amharic Arabic Aragonese Armenian Assame…" at bounding box center [1118, 215] width 351 height 20
click at [957, 166] on label at bounding box center [950, 168] width 15 height 15
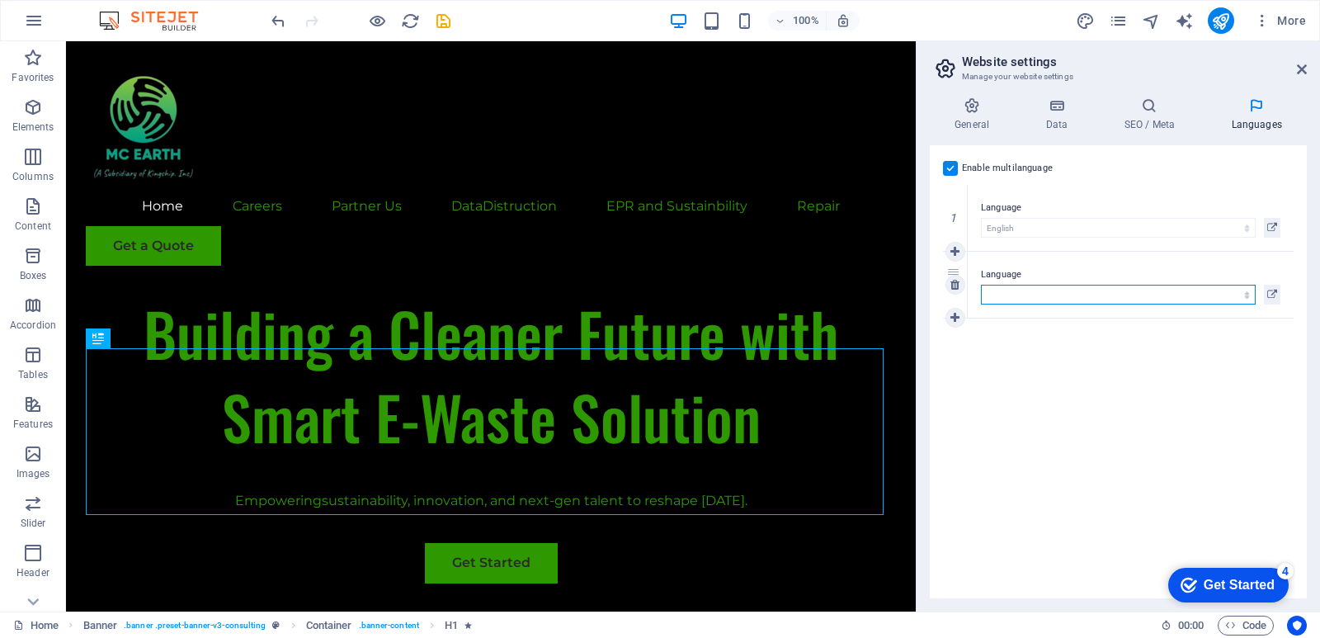
click at [1000, 290] on select "Abkhazian Afar Afrikaans Akan Albanian Amharic Arabic Aragonese Armenian Assame…" at bounding box center [1118, 295] width 275 height 20
select select "158"
click at [981, 285] on select "Abkhazian Afar Afrikaans Akan Albanian Amharic Arabic Aragonese Armenian Assame…" at bounding box center [1118, 295] width 275 height 20
click at [1198, 382] on div "Enable multilanguage To disable multilanguage delete all languages until only o…" at bounding box center [1118, 371] width 377 height 453
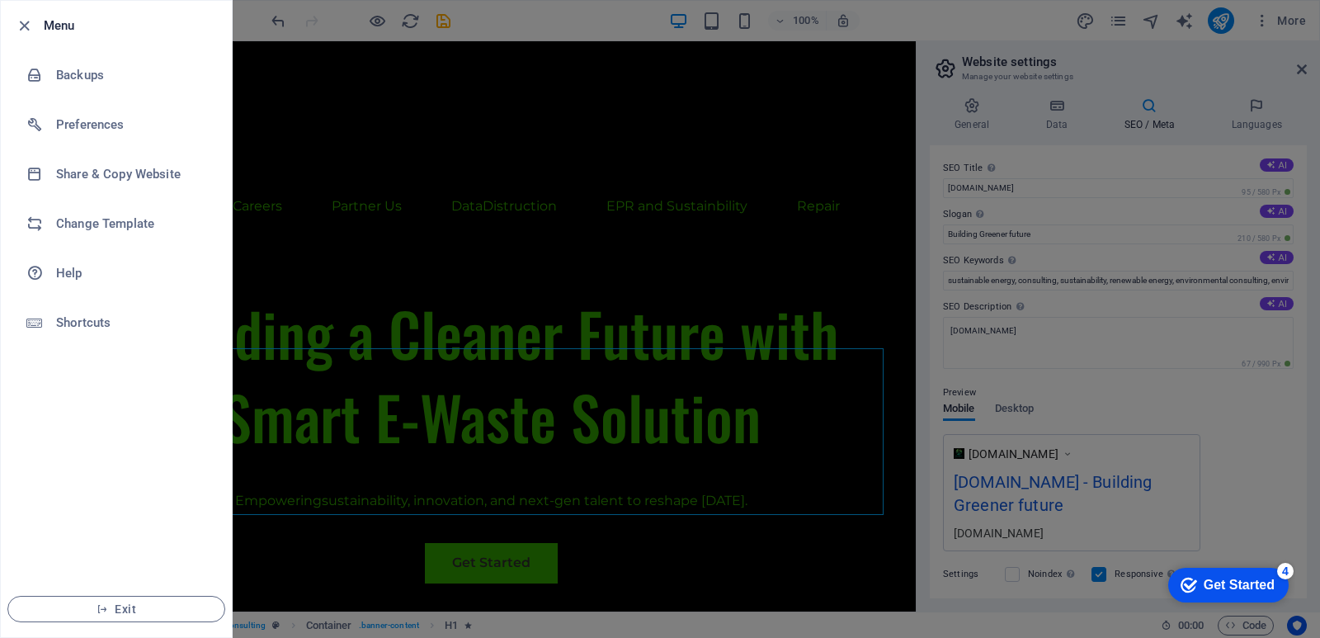
click at [87, 28] on h6 "Menu" at bounding box center [131, 26] width 175 height 20
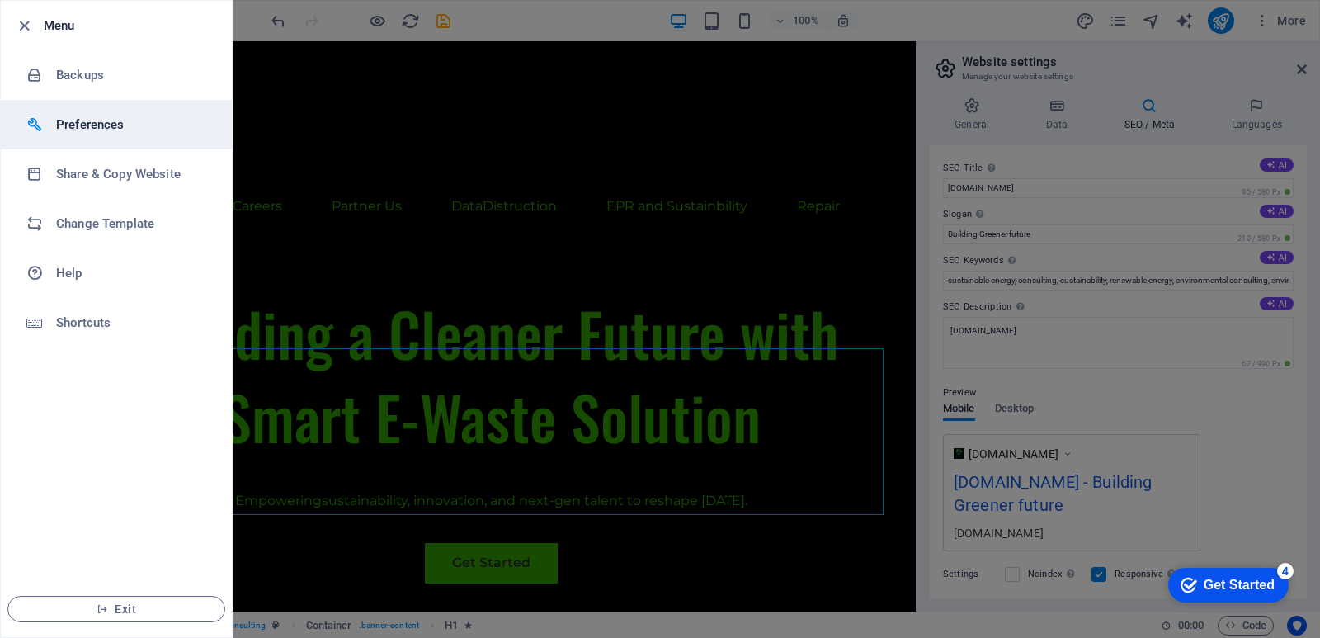
click at [90, 117] on h6 "Preferences" at bounding box center [132, 125] width 153 height 20
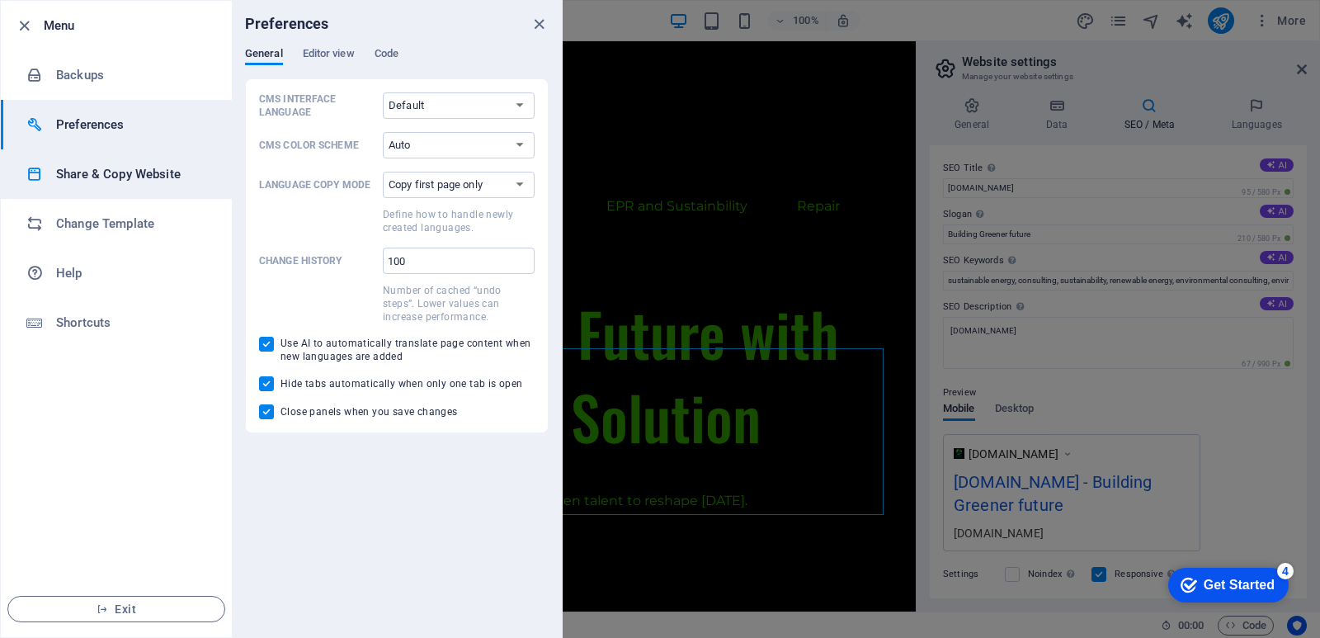
click at [177, 163] on li "Share & Copy Website" at bounding box center [116, 174] width 231 height 50
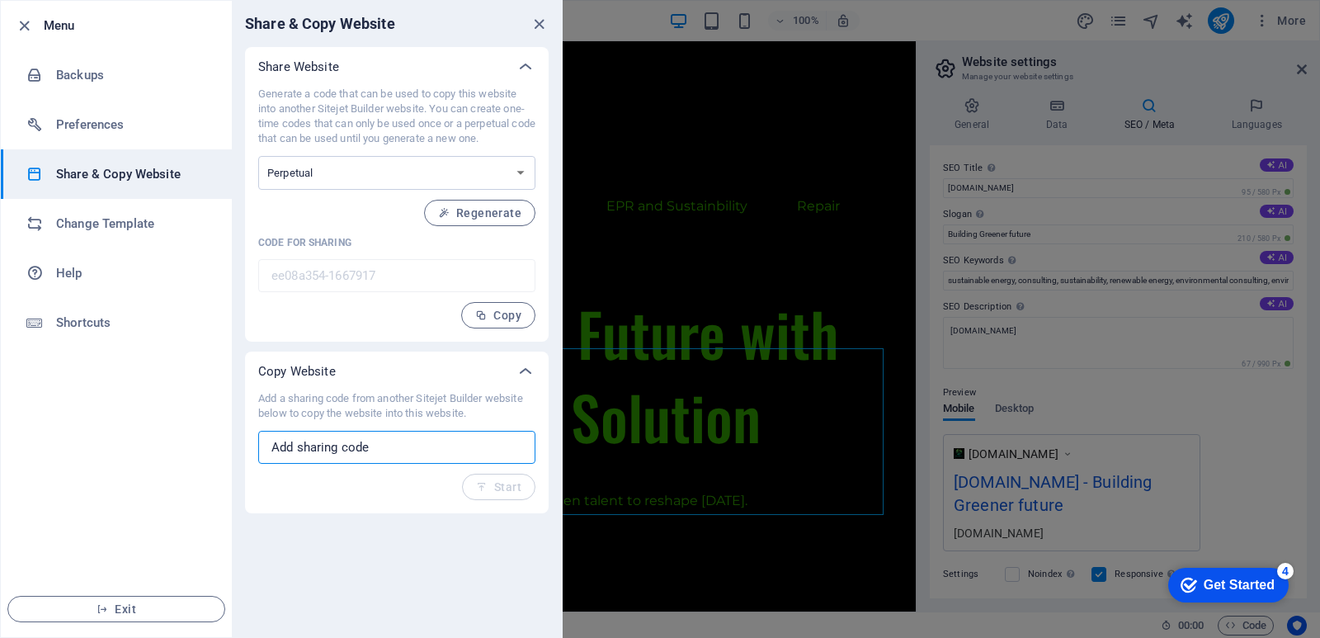
click at [456, 440] on input "text" at bounding box center [396, 447] width 277 height 33
click at [413, 180] on select "One-time Perpetual" at bounding box center [396, 173] width 277 height 34
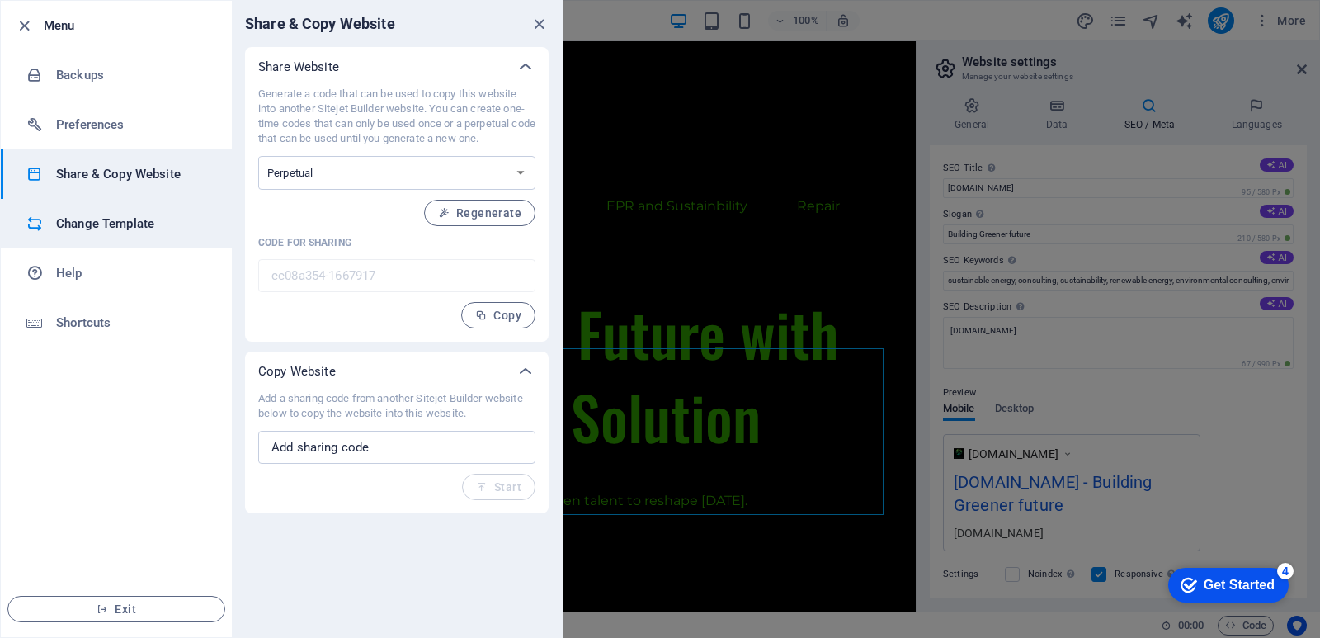
click at [185, 229] on h6 "Change Template" at bounding box center [132, 224] width 153 height 20
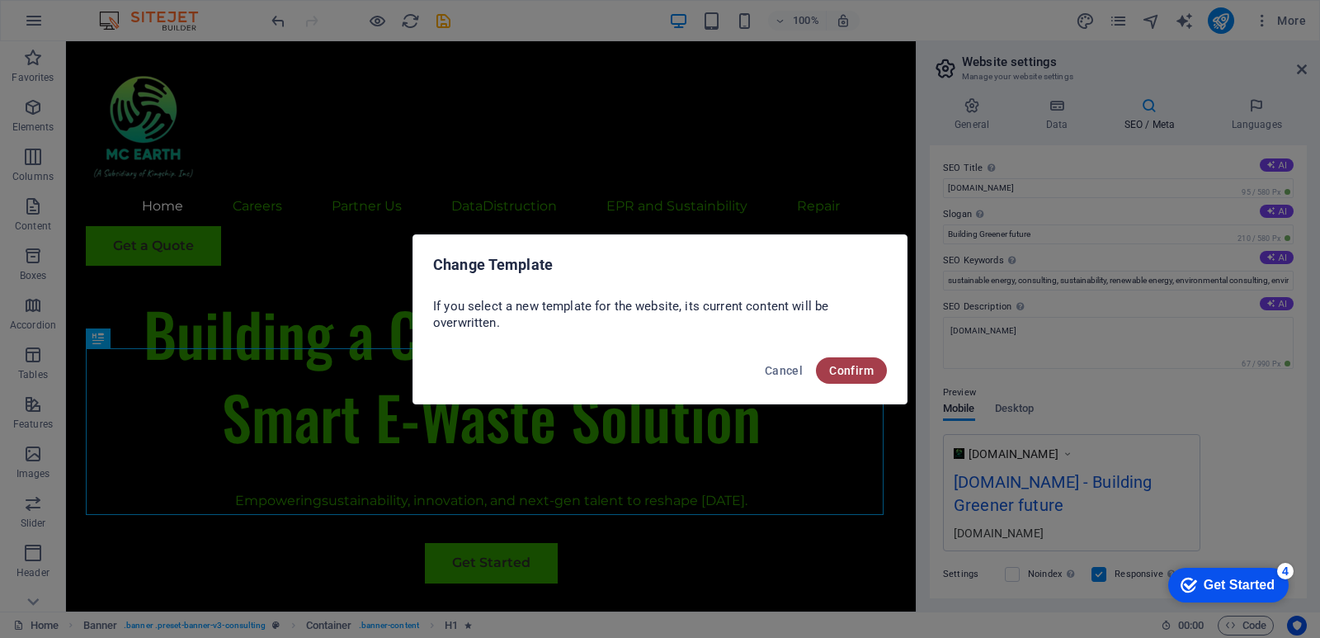
click at [836, 372] on span "Confirm" at bounding box center [851, 370] width 45 height 13
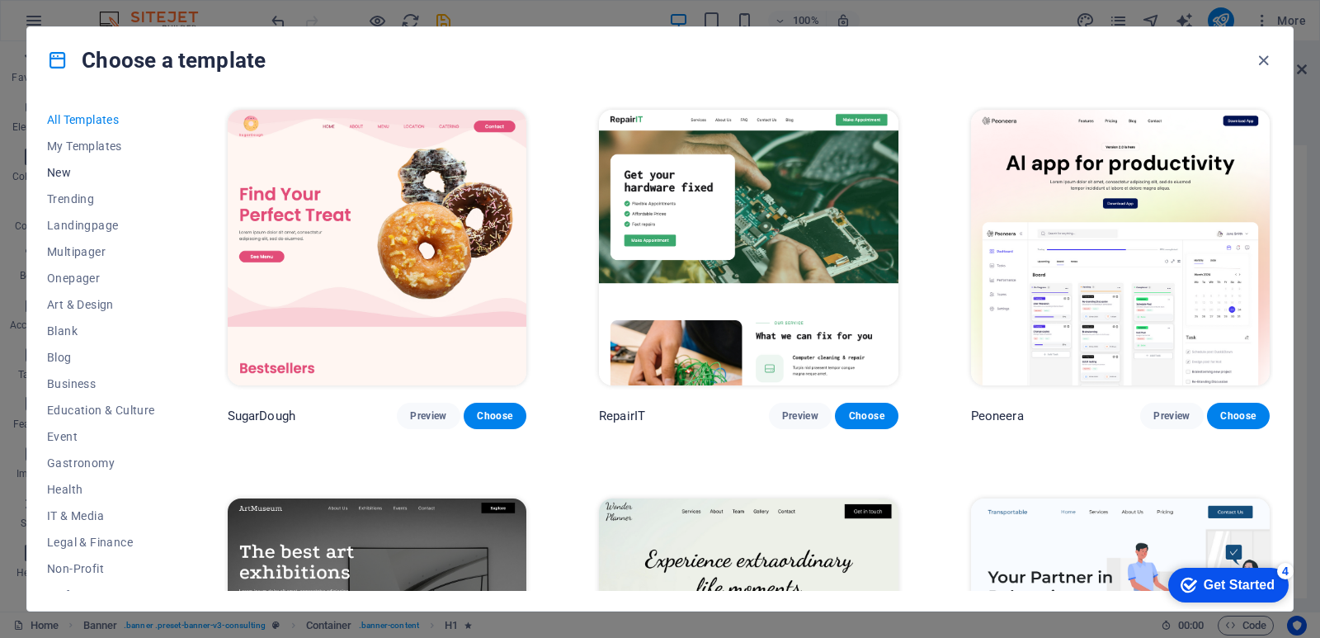
click at [116, 167] on span "New" at bounding box center [101, 172] width 108 height 13
click at [55, 166] on span "New" at bounding box center [101, 172] width 108 height 13
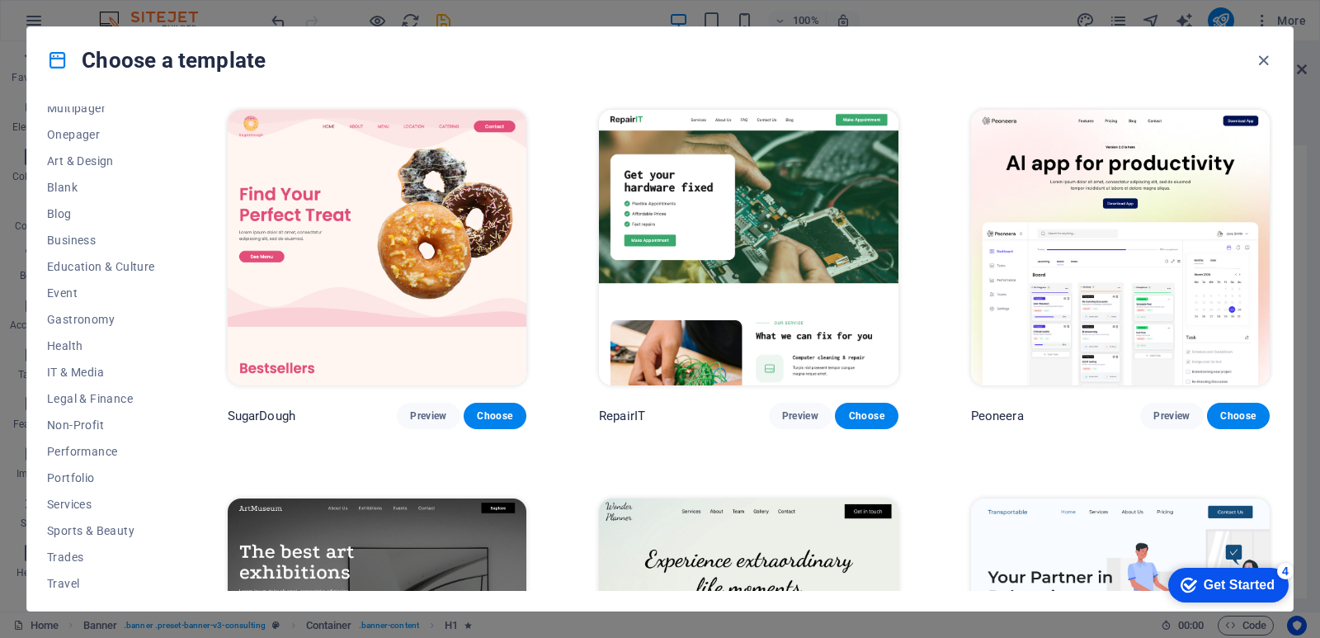
scroll to position [176, 0]
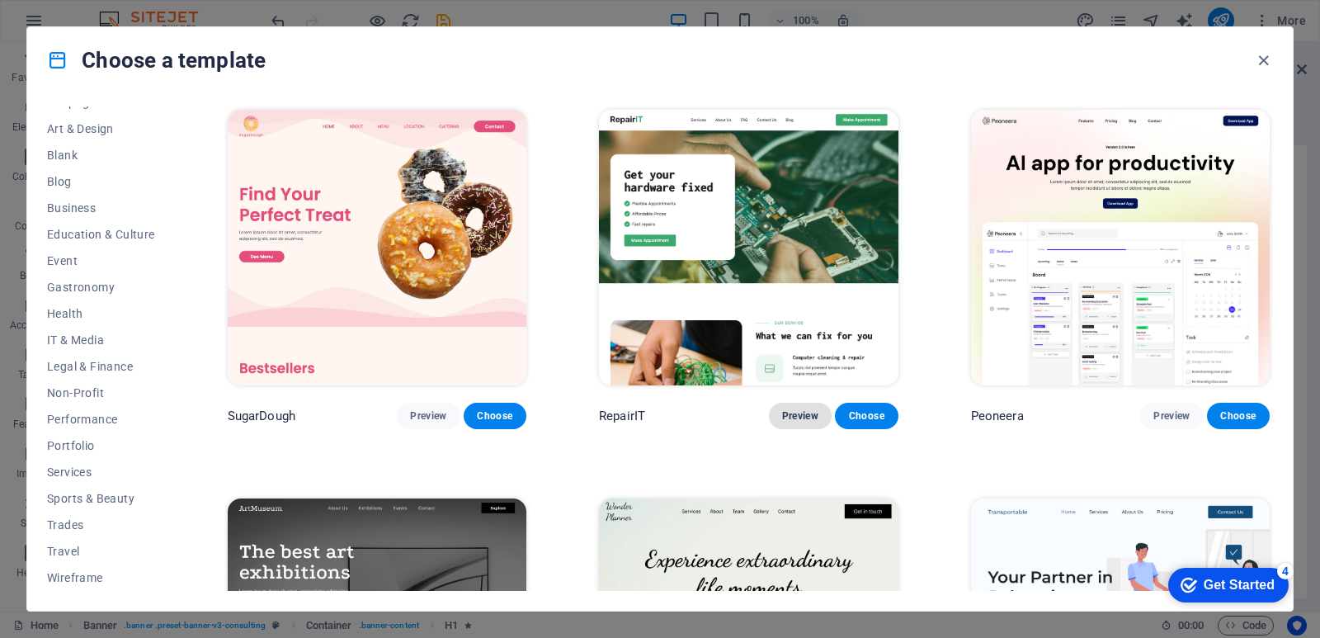
click at [807, 406] on button "Preview" at bounding box center [800, 416] width 63 height 26
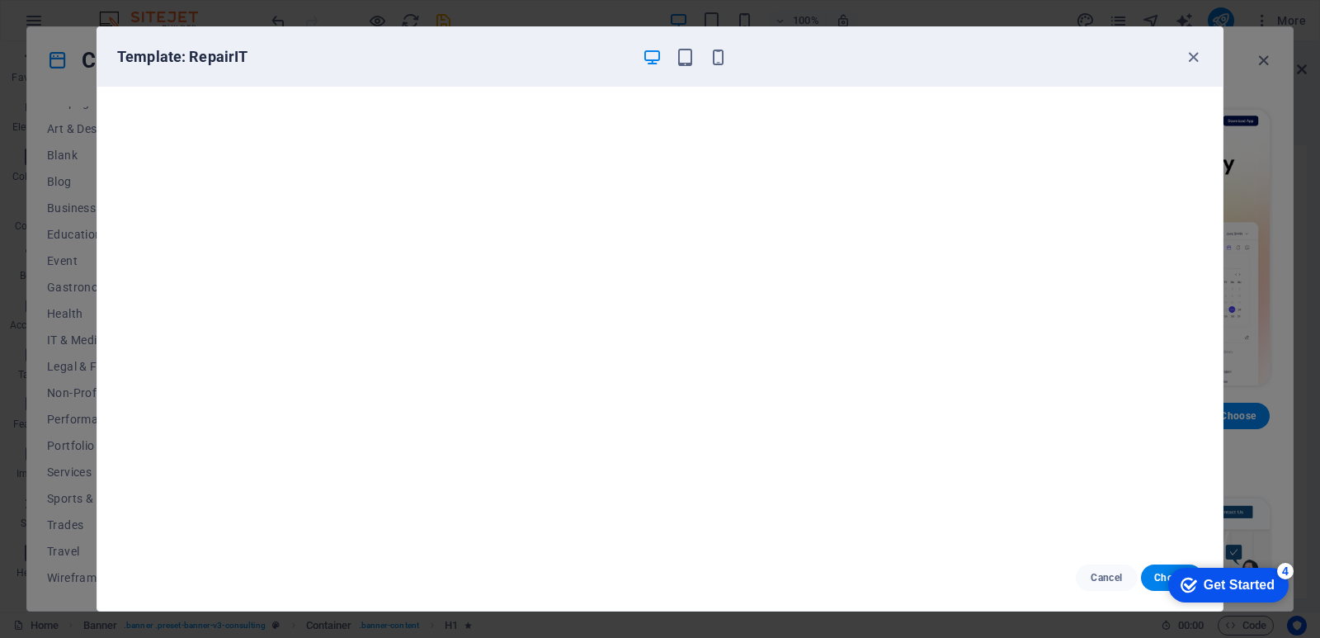
click at [1158, 578] on div "checkmark Get Started 4 First Steps in the Editor Let's guide you through the t…" at bounding box center [1225, 584] width 140 height 50
click at [1146, 574] on button "Choose" at bounding box center [1172, 577] width 62 height 26
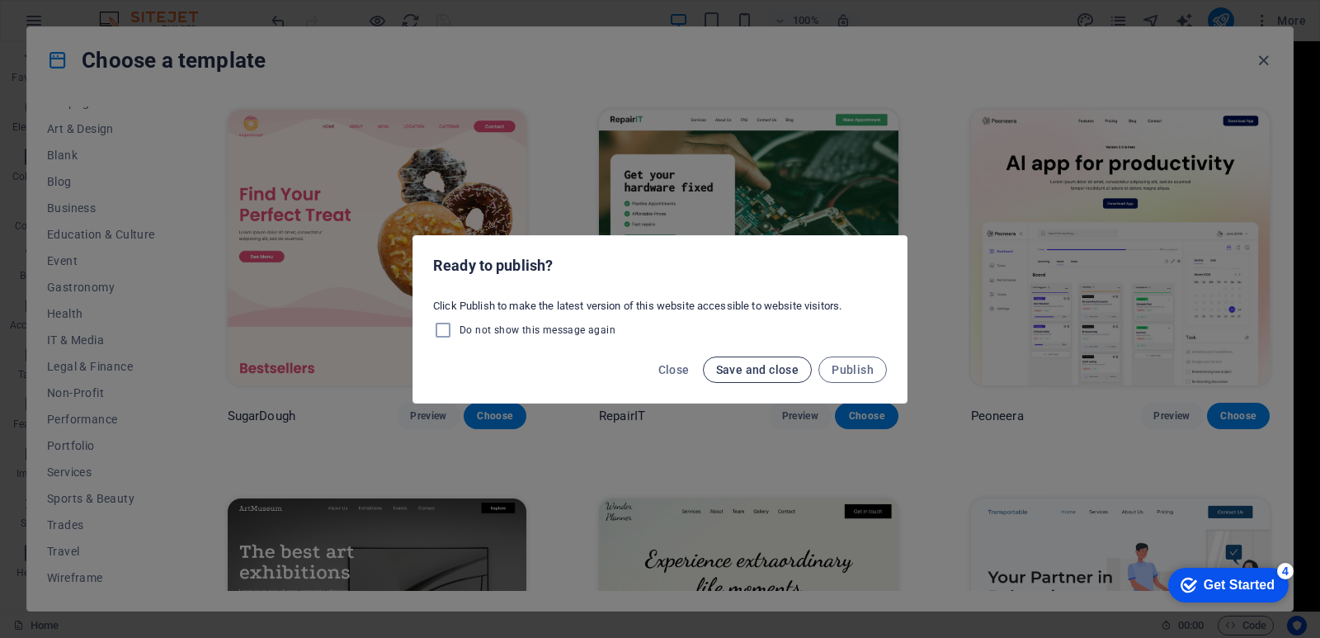
click at [785, 368] on span "Save and close" at bounding box center [757, 369] width 83 height 13
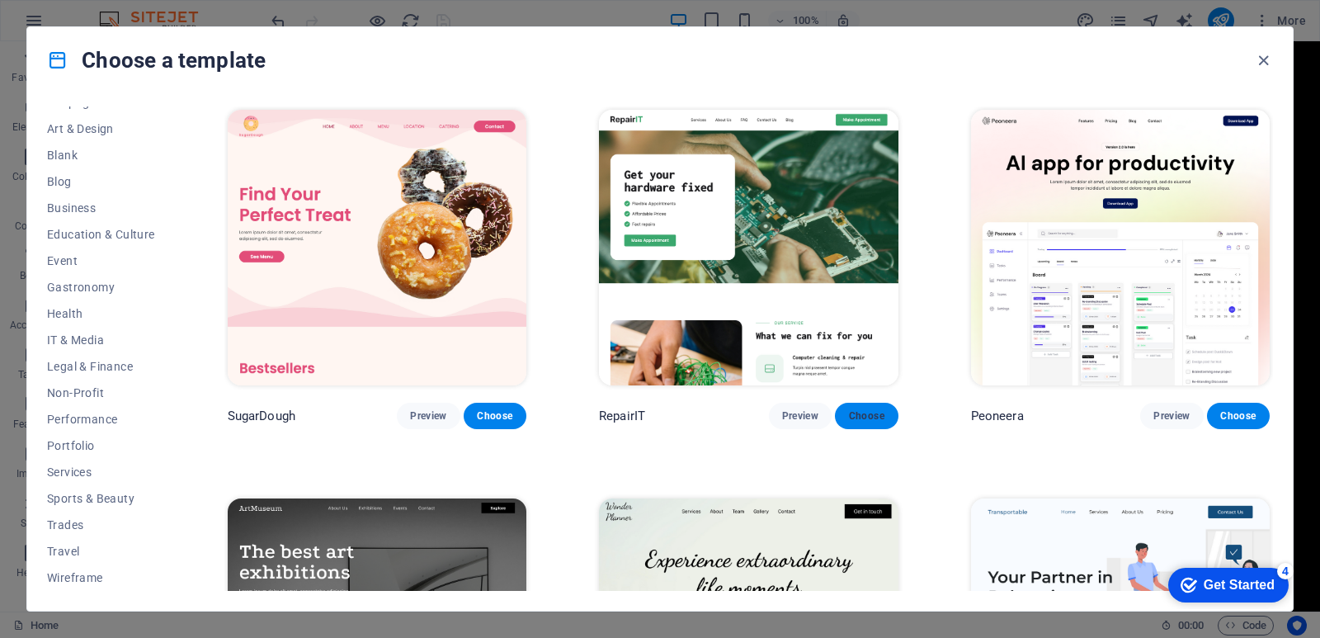
click at [876, 409] on span "Choose" at bounding box center [866, 415] width 36 height 13
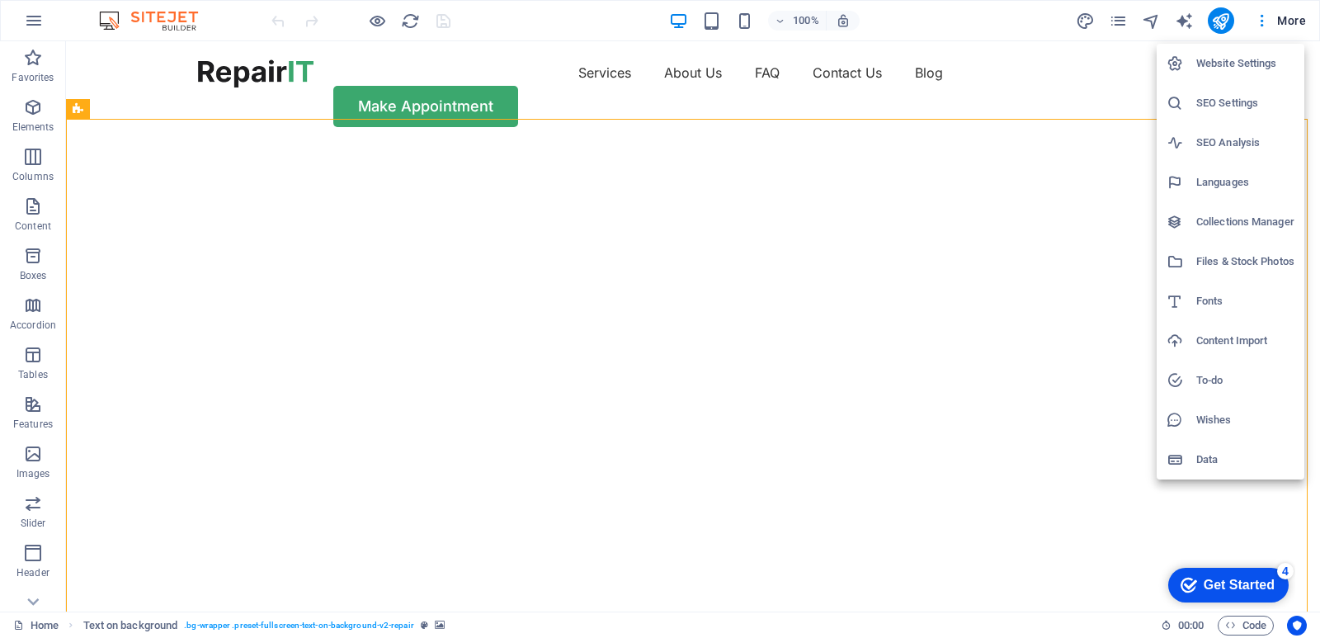
click at [1082, 19] on div at bounding box center [660, 319] width 1320 height 638
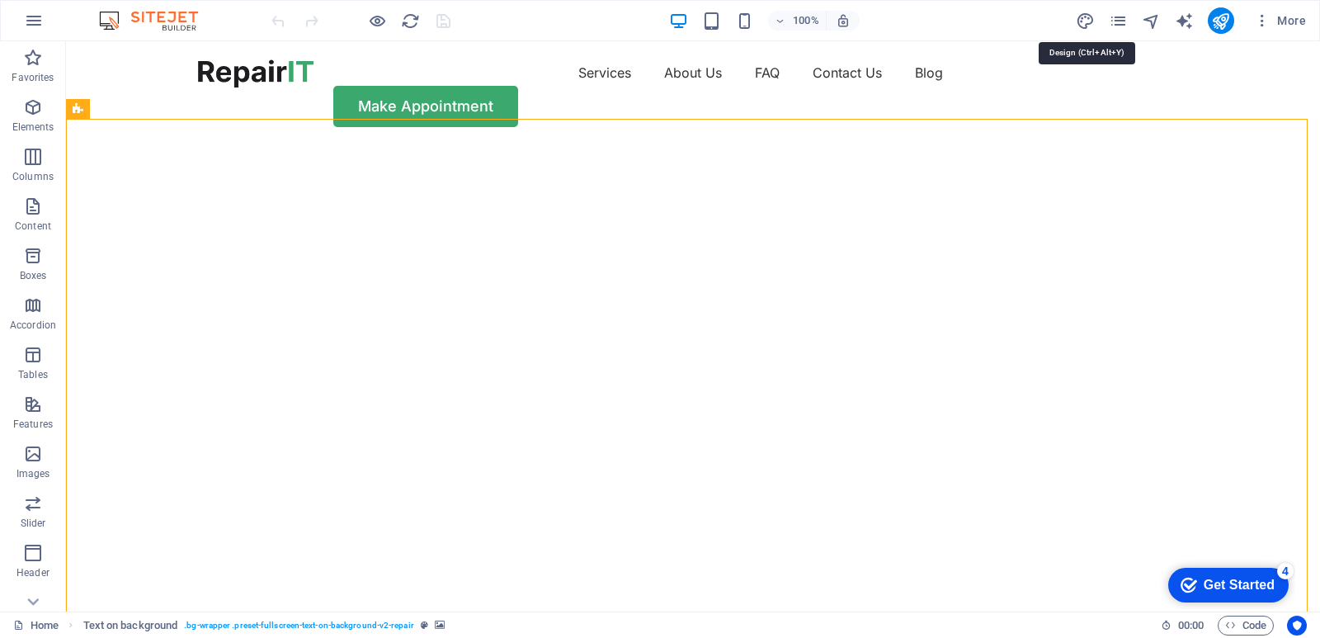
select select "px"
select select "400"
select select "px"
